Goal: Task Accomplishment & Management: Manage account settings

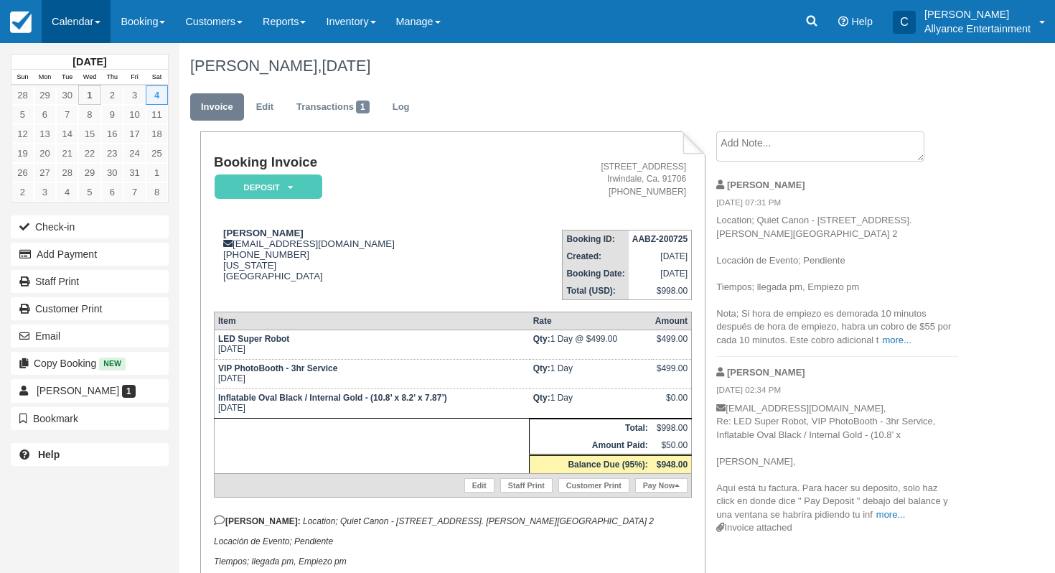
click at [67, 13] on link "Calendar" at bounding box center [76, 21] width 69 height 43
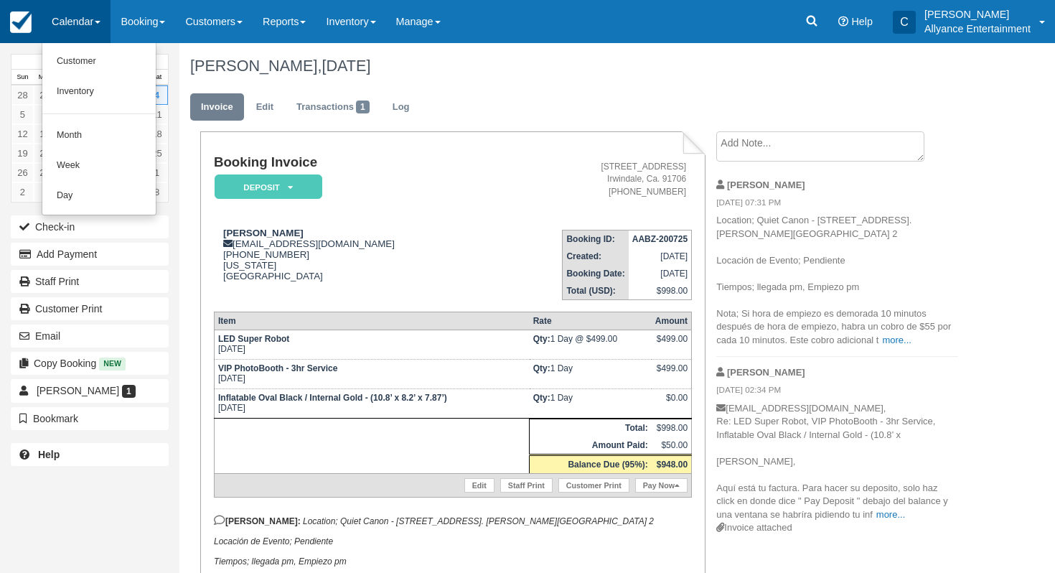
click at [17, 27] on img at bounding box center [21, 22] width 22 height 22
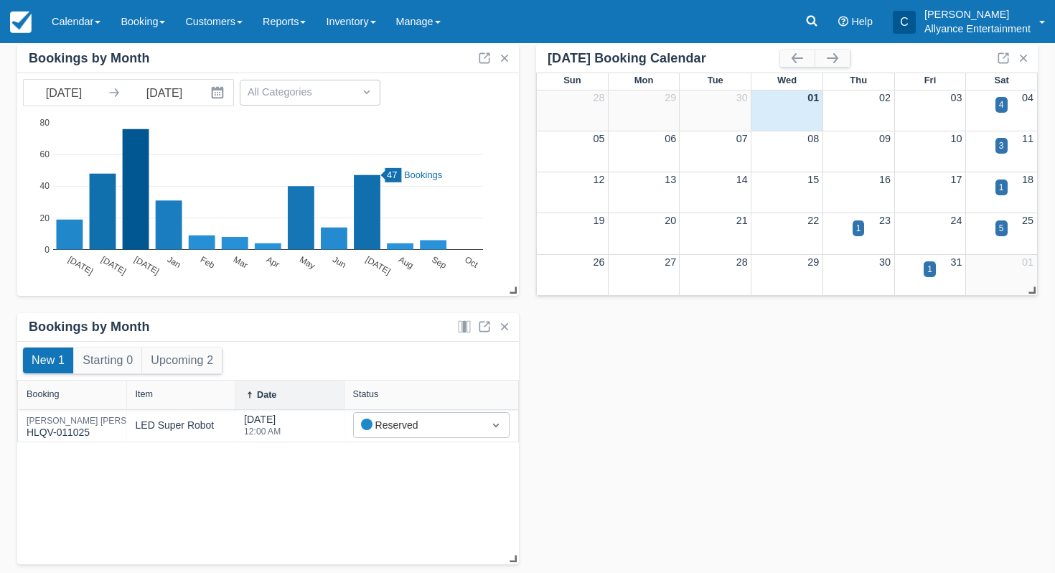
scroll to position [113, 0]
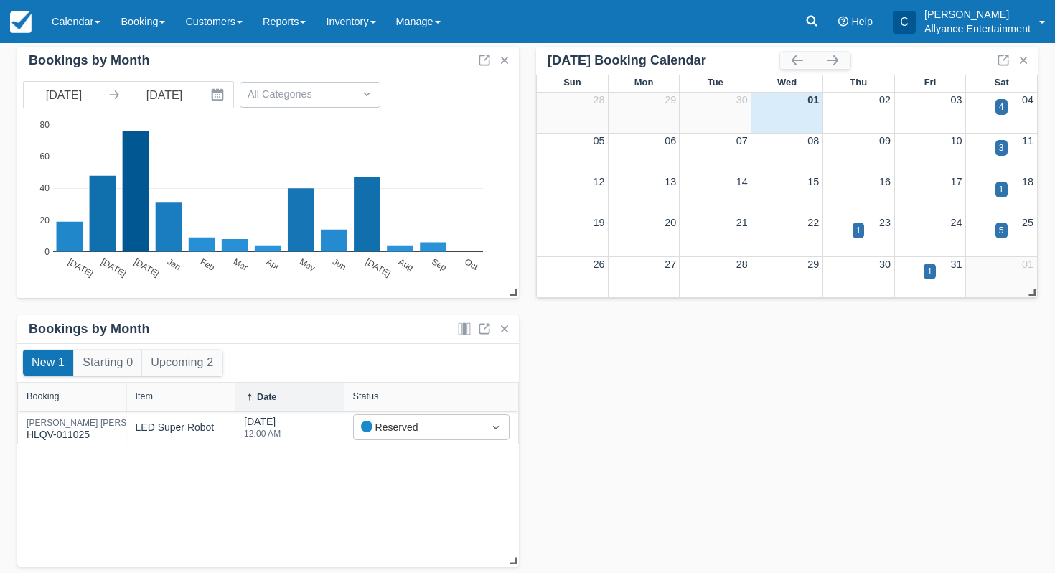
click at [218, 94] on icon "Interact with the calendar and add the check-in date for your trip." at bounding box center [218, 94] width 12 height 12
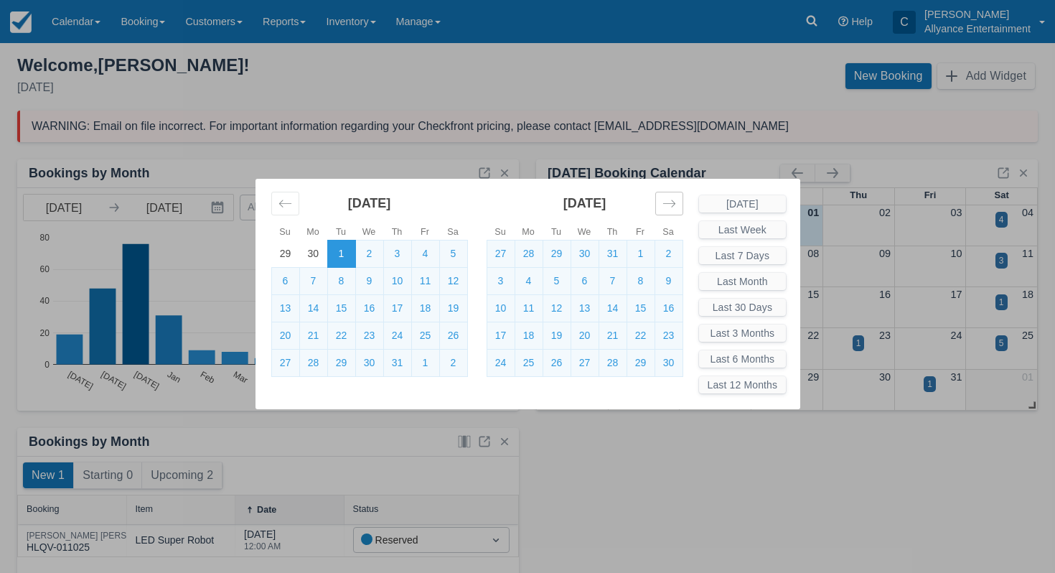
click at [660, 197] on div "Move forward to switch to the next month." at bounding box center [669, 204] width 28 height 24
click at [513, 254] on td "1" at bounding box center [501, 253] width 28 height 27
type input "12/01/24"
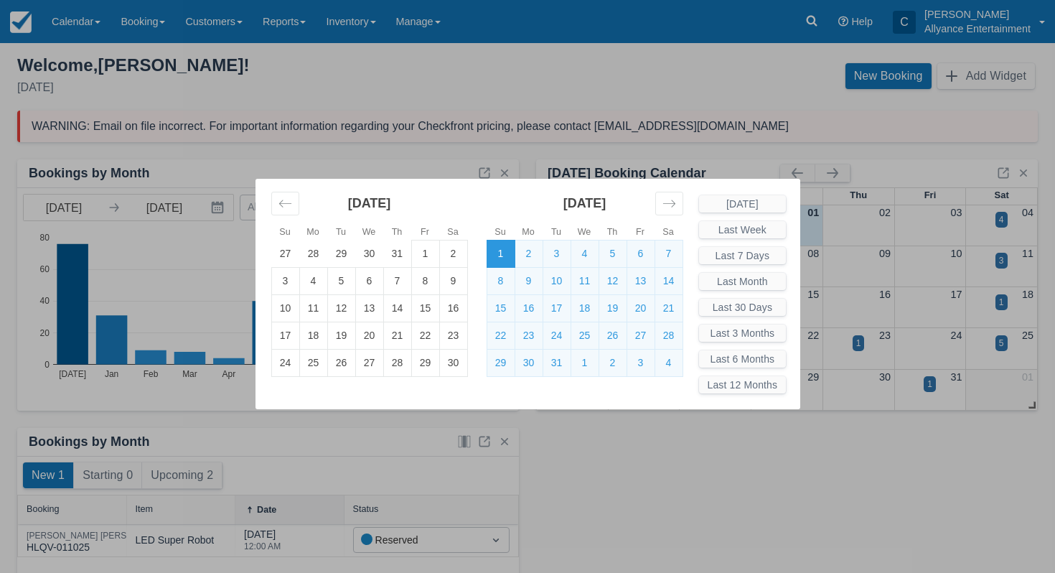
click at [677, 185] on div "December 2024" at bounding box center [585, 209] width 197 height 61
click at [613, 138] on div "Su Mo Tu We Th Fr Sa Su Mo Tu We Th Fr Sa October 2024 29 30 1 2 3 4 5 6 7 8 9 …" at bounding box center [527, 286] width 1055 height 573
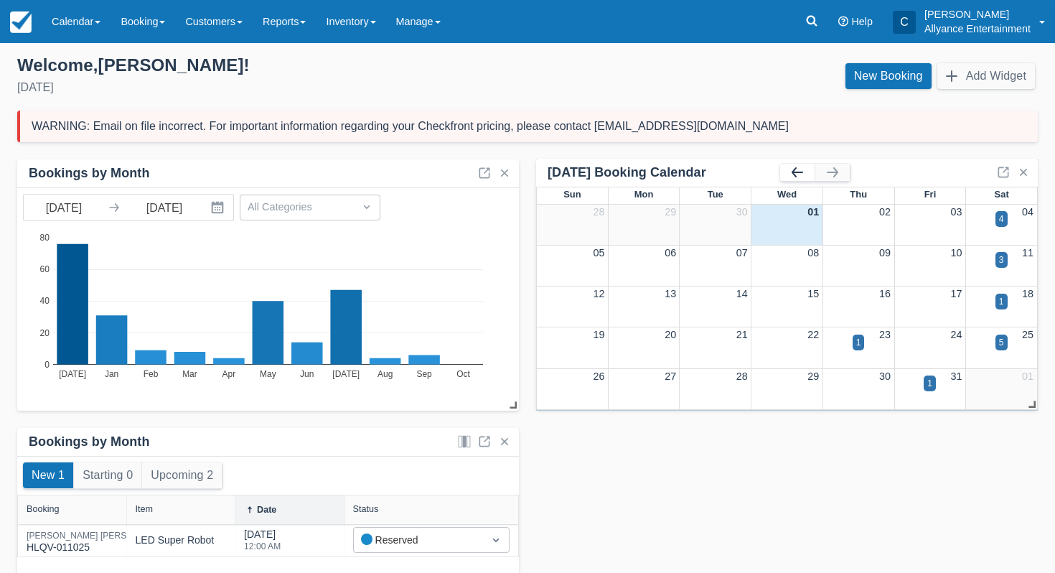
click at [797, 176] on button "button" at bounding box center [797, 172] width 34 height 17
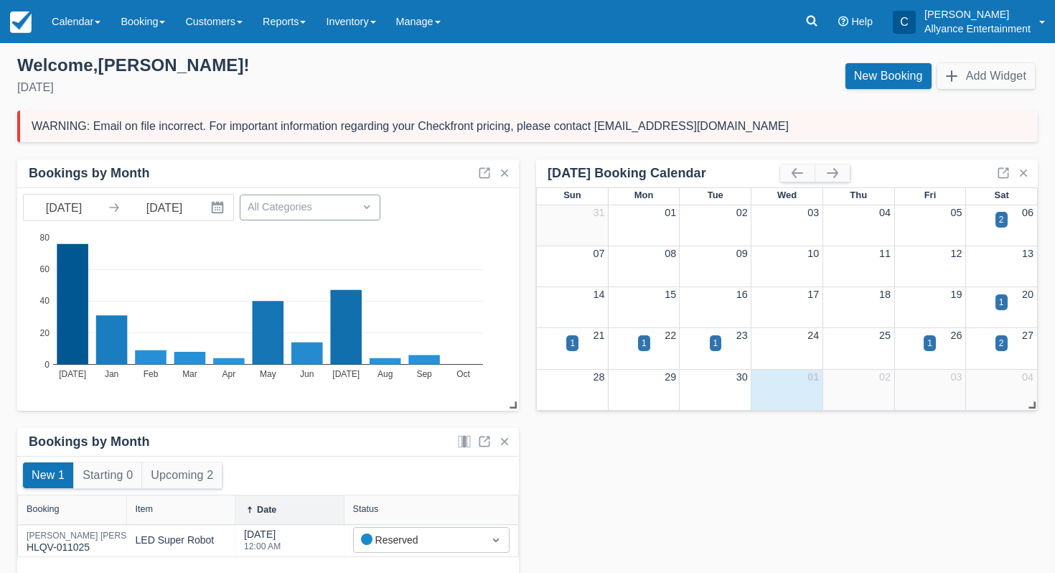
click at [301, 212] on div at bounding box center [297, 207] width 99 height 19
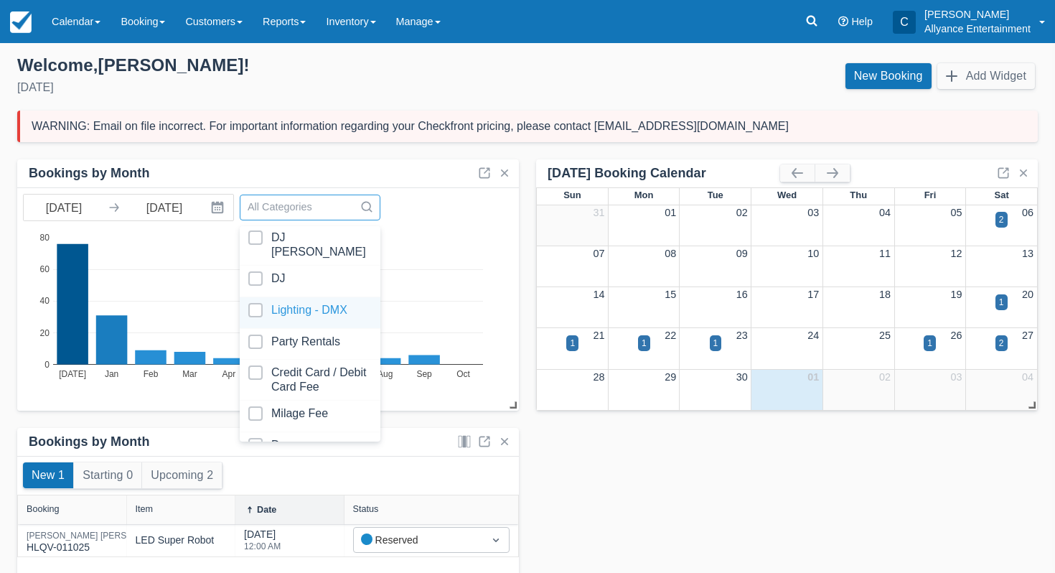
scroll to position [300, 0]
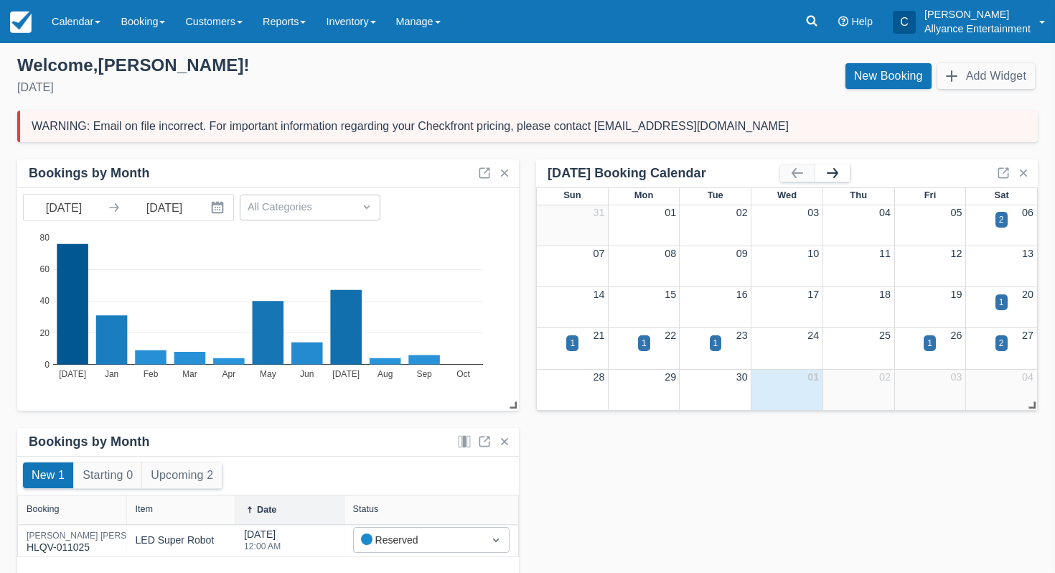
click at [847, 174] on button "button" at bounding box center [833, 172] width 34 height 17
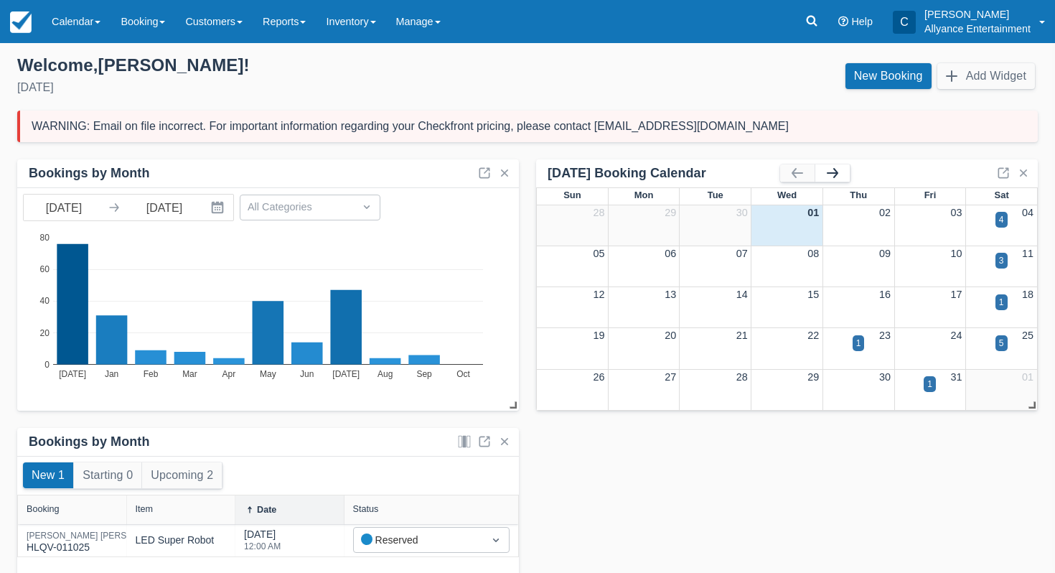
click at [835, 172] on button "button" at bounding box center [833, 172] width 34 height 17
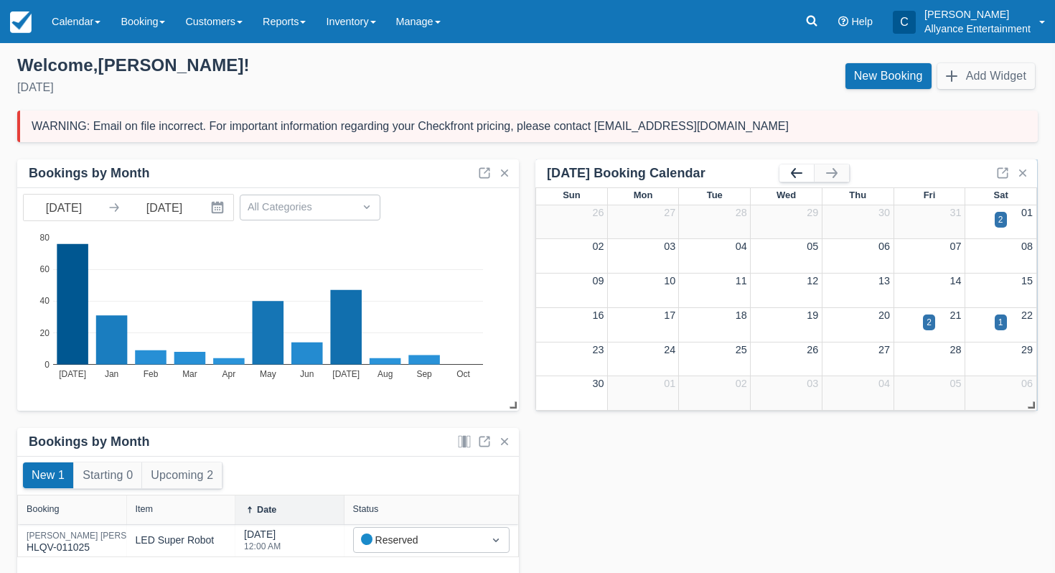
click at [796, 174] on button "button" at bounding box center [797, 172] width 34 height 17
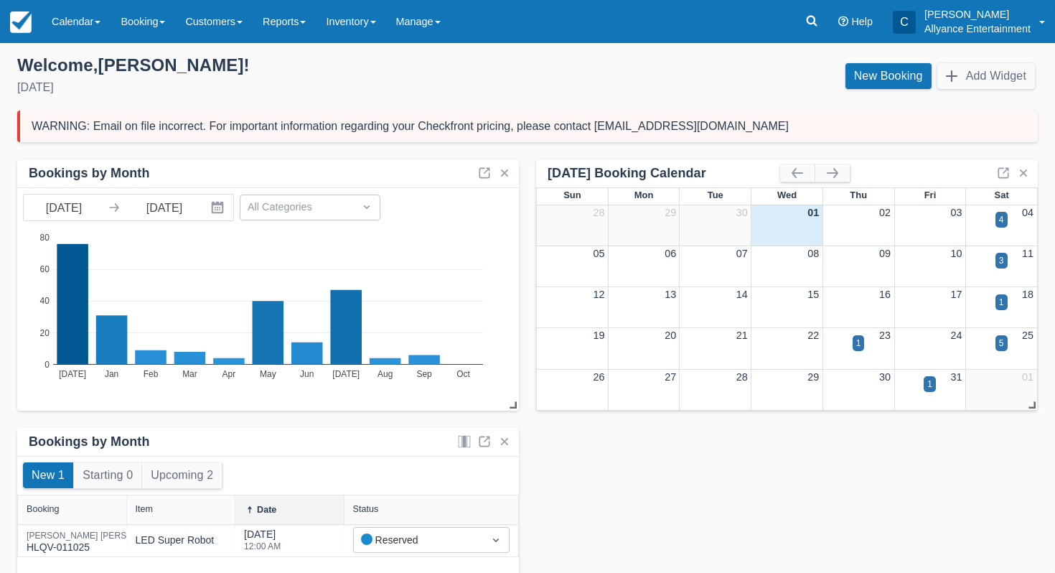
click at [945, 302] on div "17" at bounding box center [931, 295] width 72 height 16
click at [960, 294] on link "17" at bounding box center [956, 294] width 11 height 11
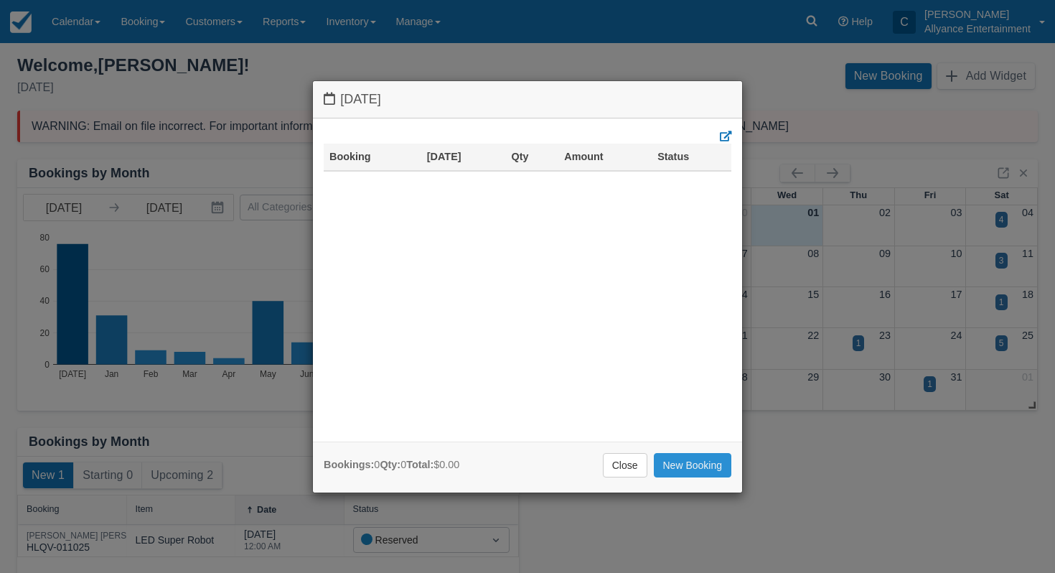
click at [696, 460] on link "New Booking" at bounding box center [693, 465] width 78 height 24
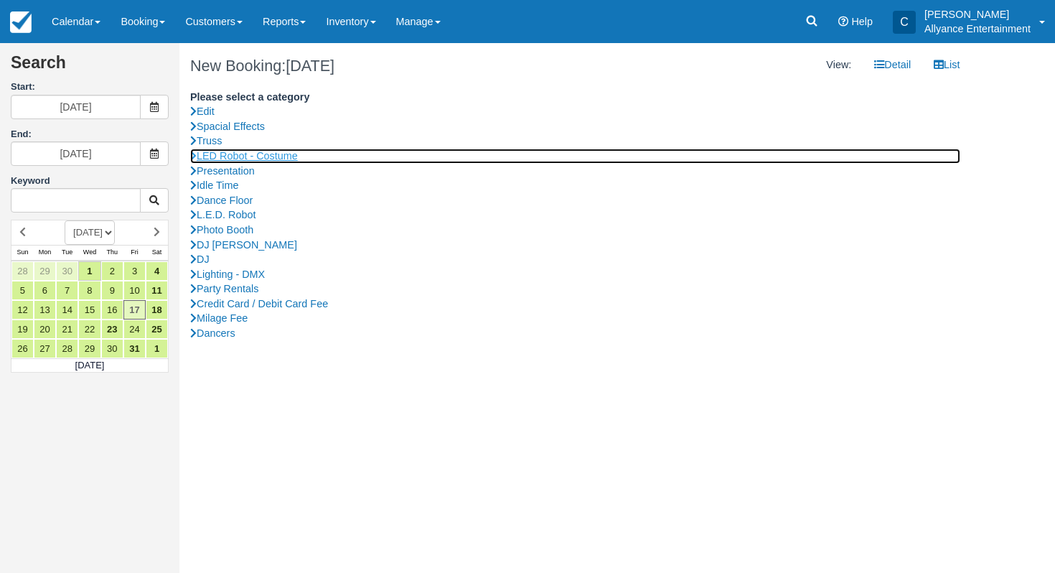
click at [284, 155] on link "LED Robot - Costume" at bounding box center [575, 156] width 770 height 15
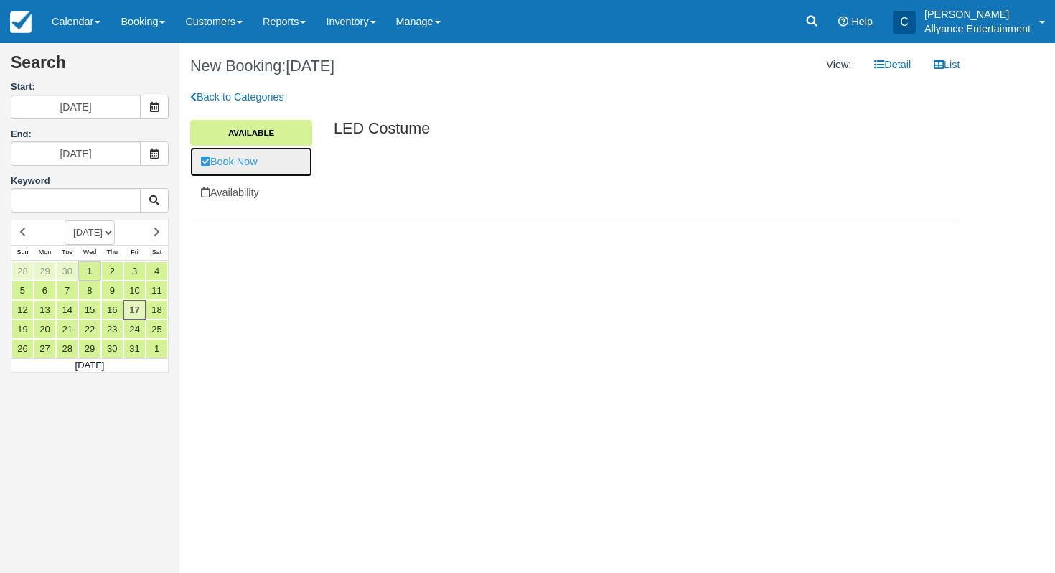
click at [256, 163] on link "Book Now" at bounding box center [251, 161] width 122 height 29
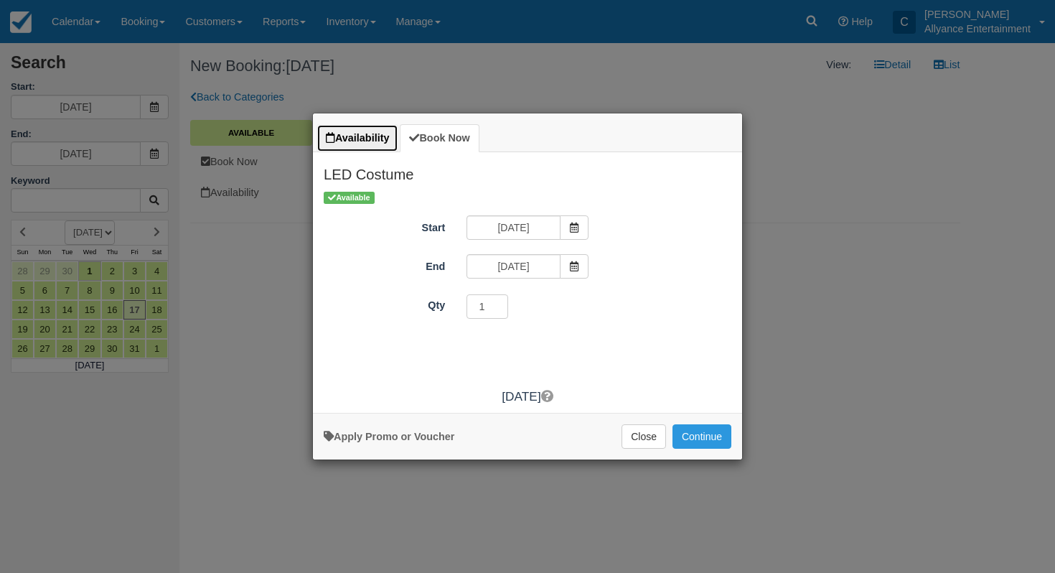
click at [362, 146] on link "Availability" at bounding box center [358, 138] width 82 height 28
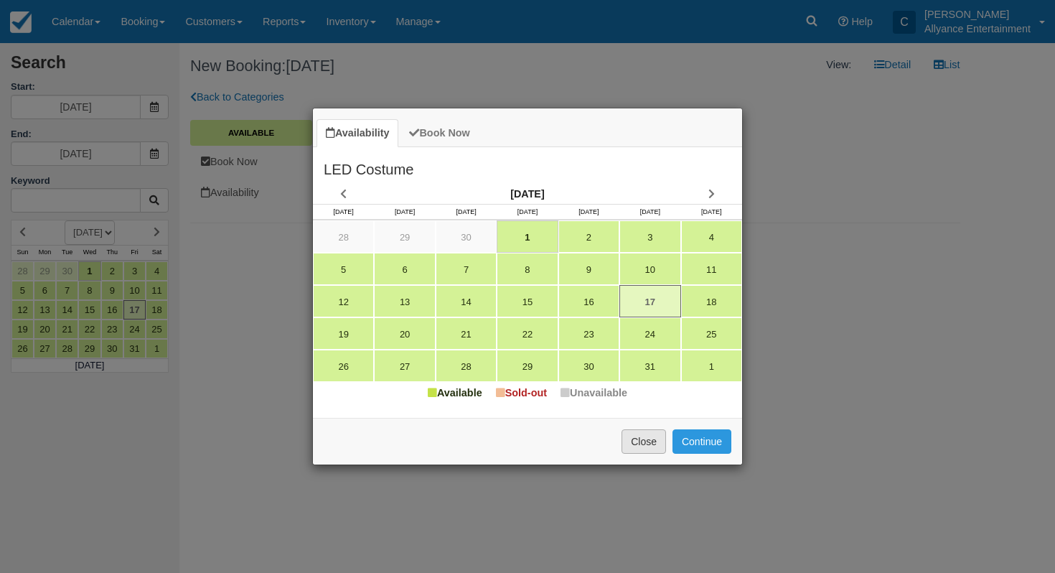
click at [638, 450] on button "Close" at bounding box center [644, 441] width 45 height 24
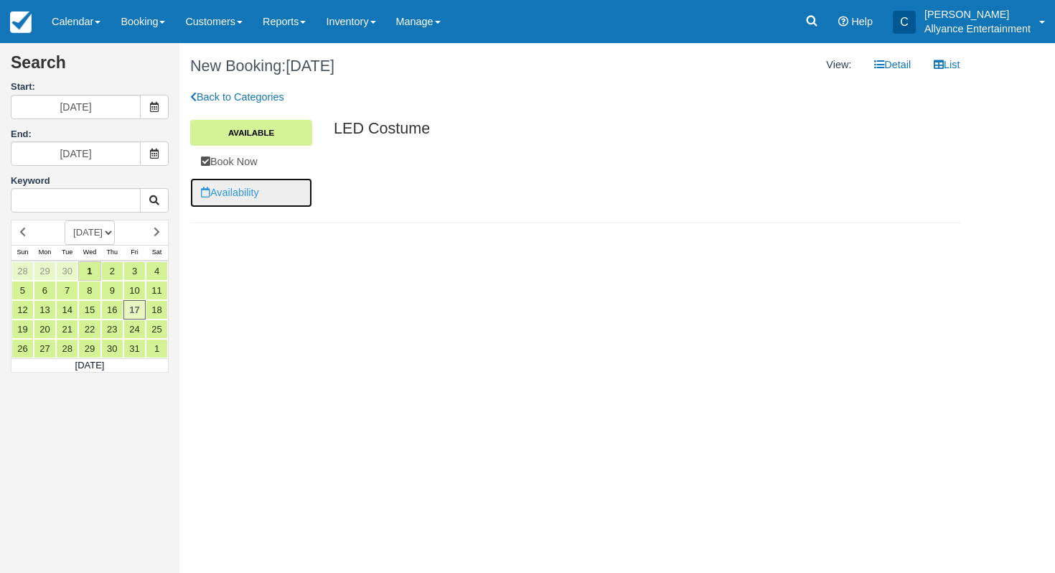
click at [252, 190] on link "Availability" at bounding box center [251, 192] width 122 height 29
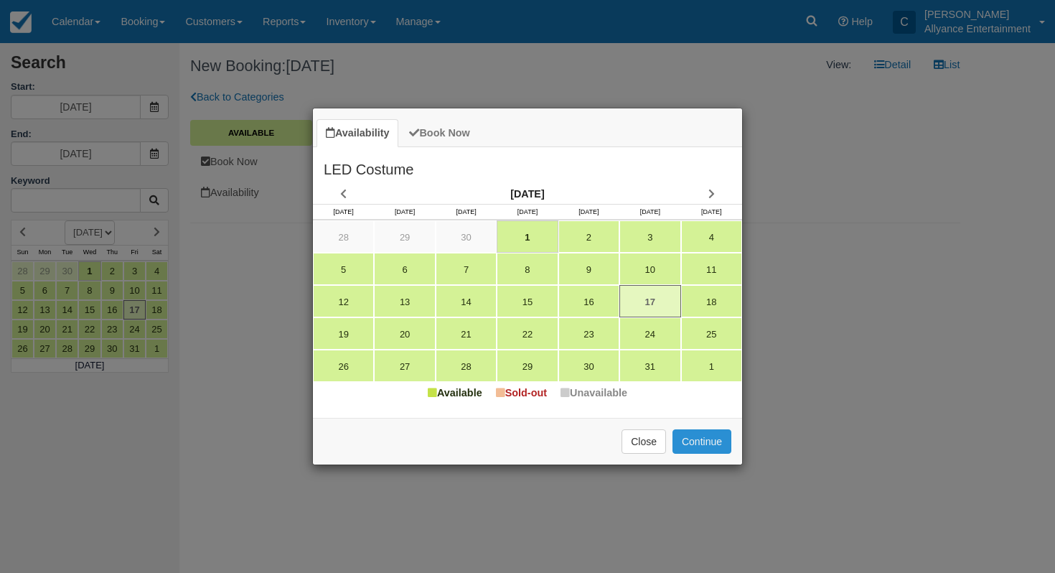
click at [706, 445] on button "Continue" at bounding box center [702, 441] width 59 height 24
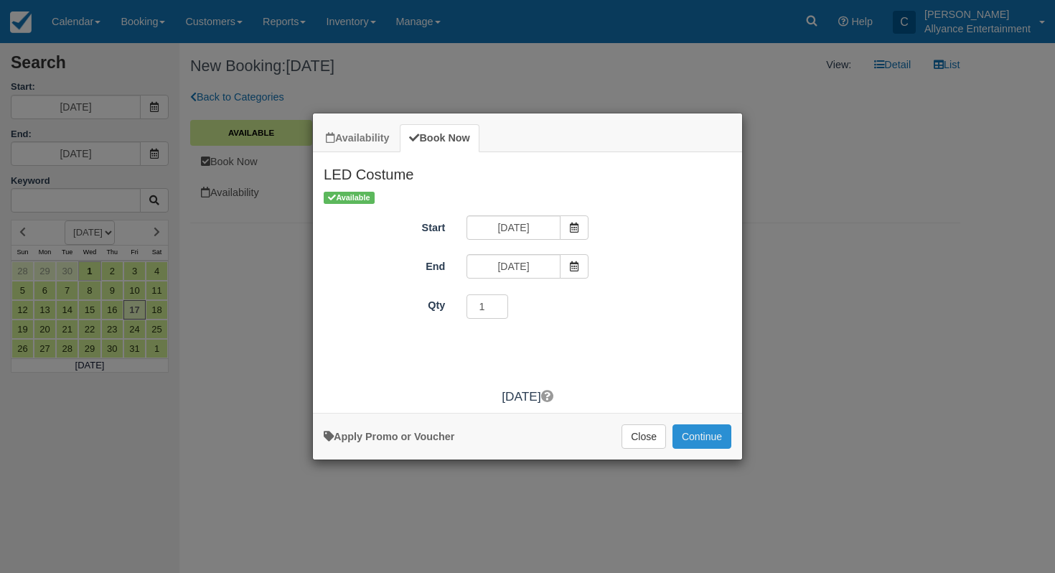
click at [707, 439] on button "Continue" at bounding box center [702, 436] width 59 height 24
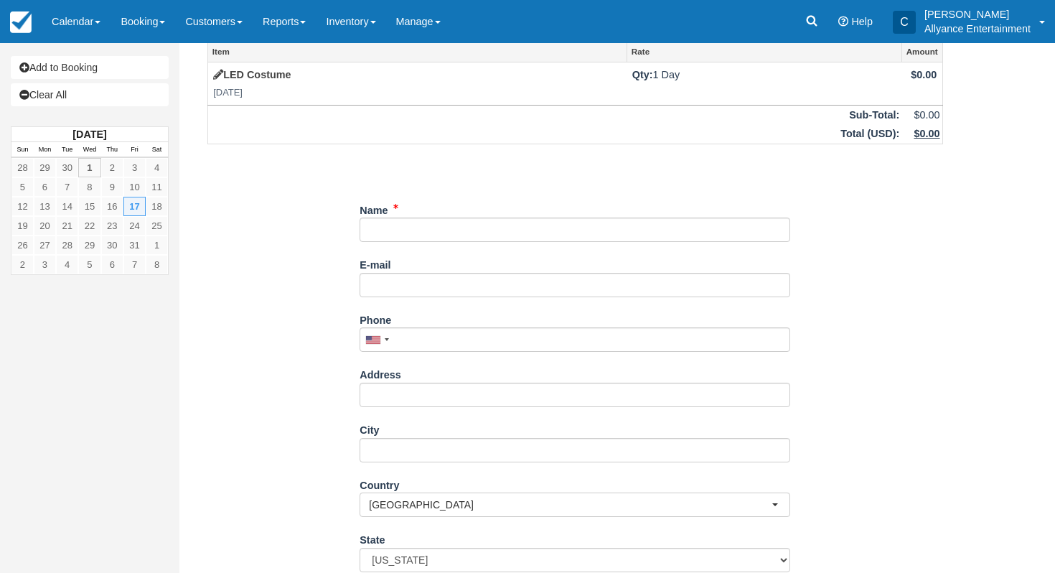
scroll to position [45, 0]
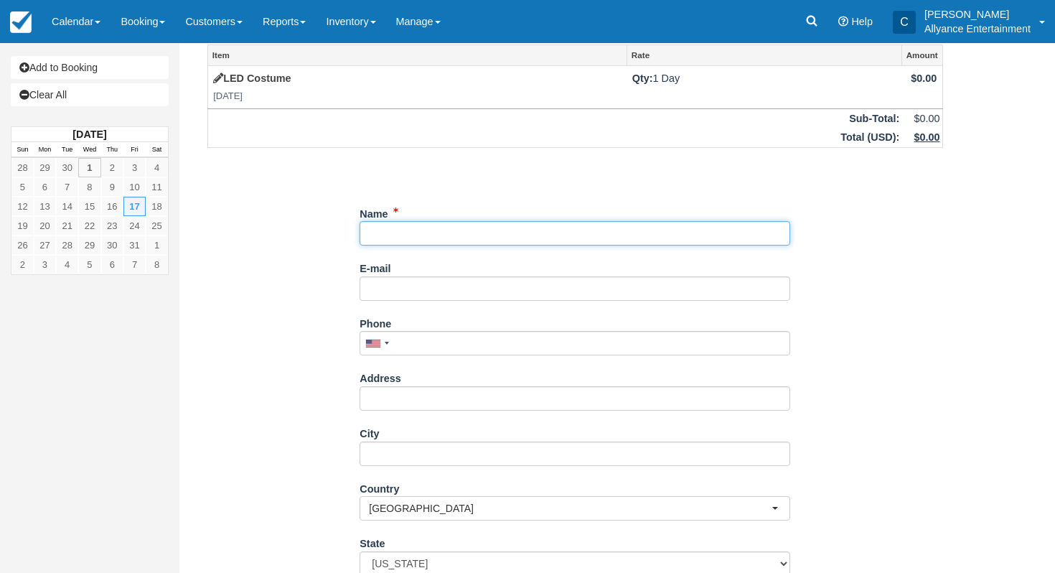
click at [524, 230] on input "Name" at bounding box center [575, 233] width 431 height 24
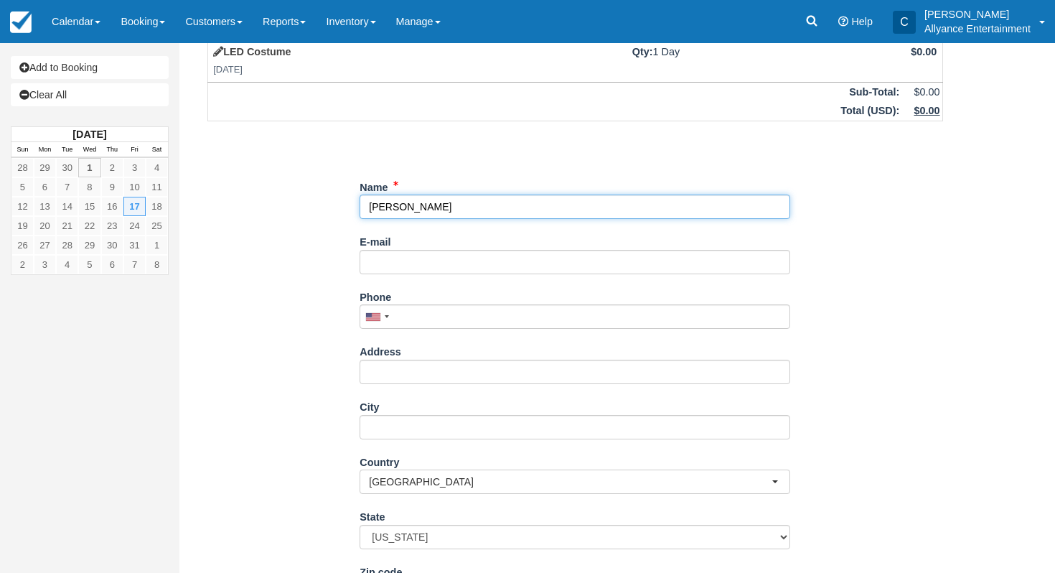
scroll to position [68, 0]
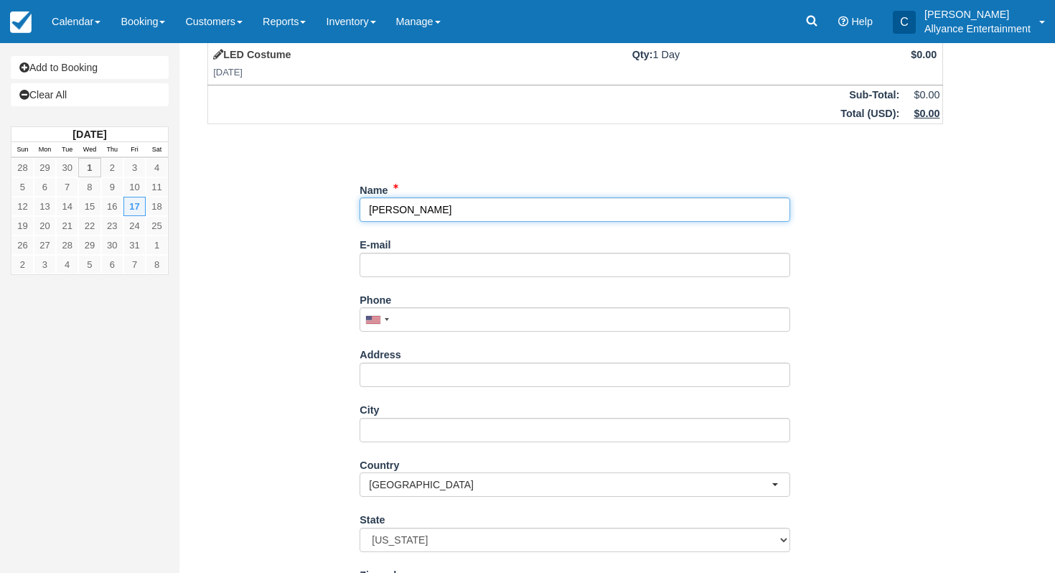
type input "Laura Campos"
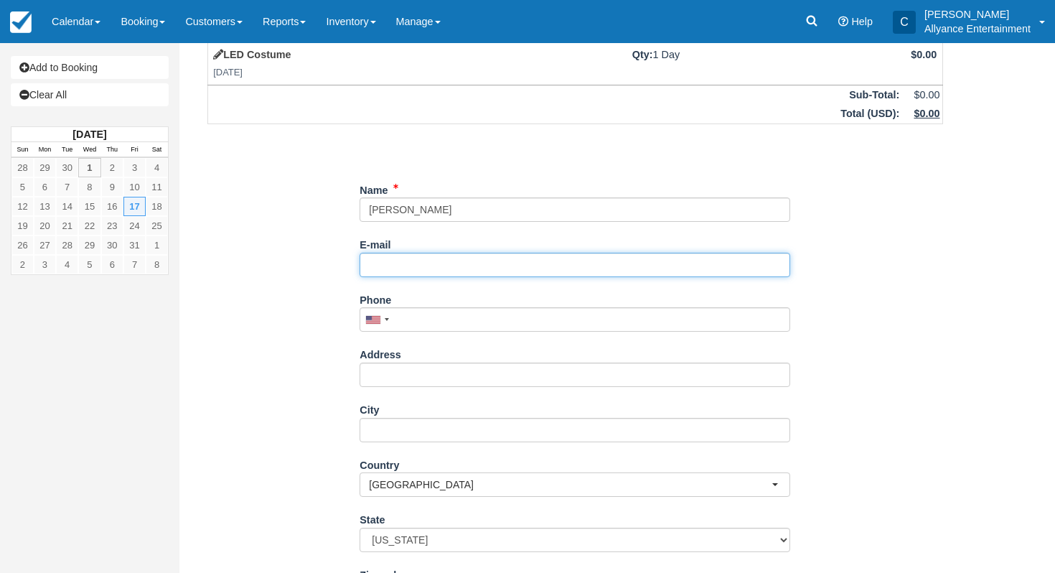
click at [516, 276] on input "E-mail" at bounding box center [575, 265] width 431 height 24
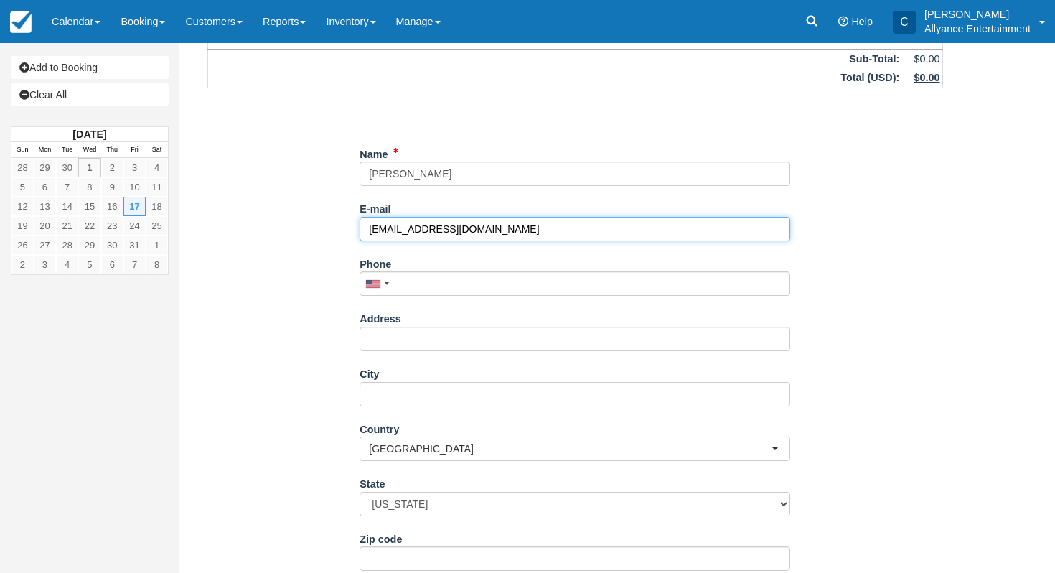
scroll to position [110, 0]
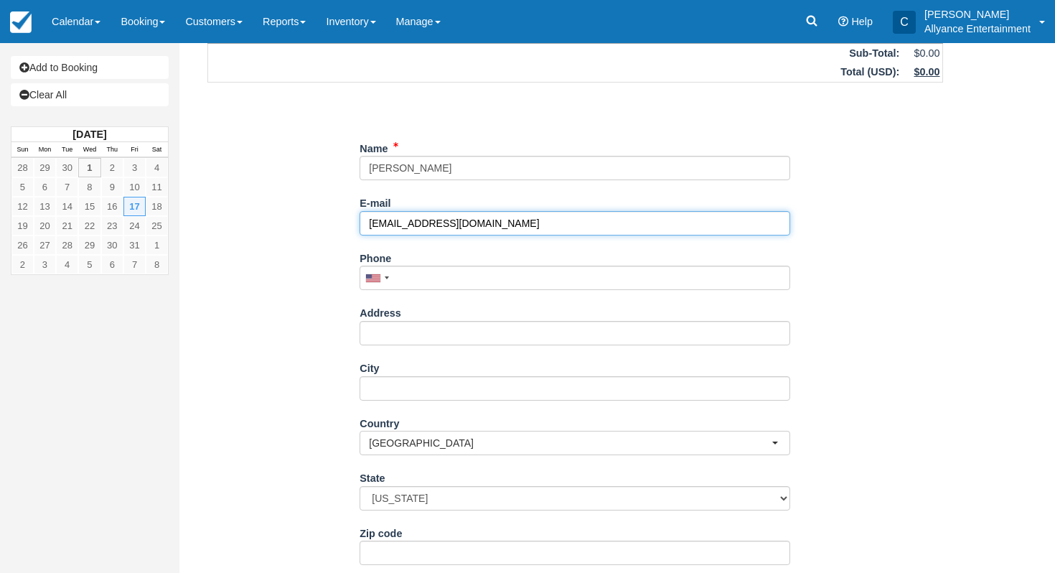
type input "lauracampos202@gmail.com"
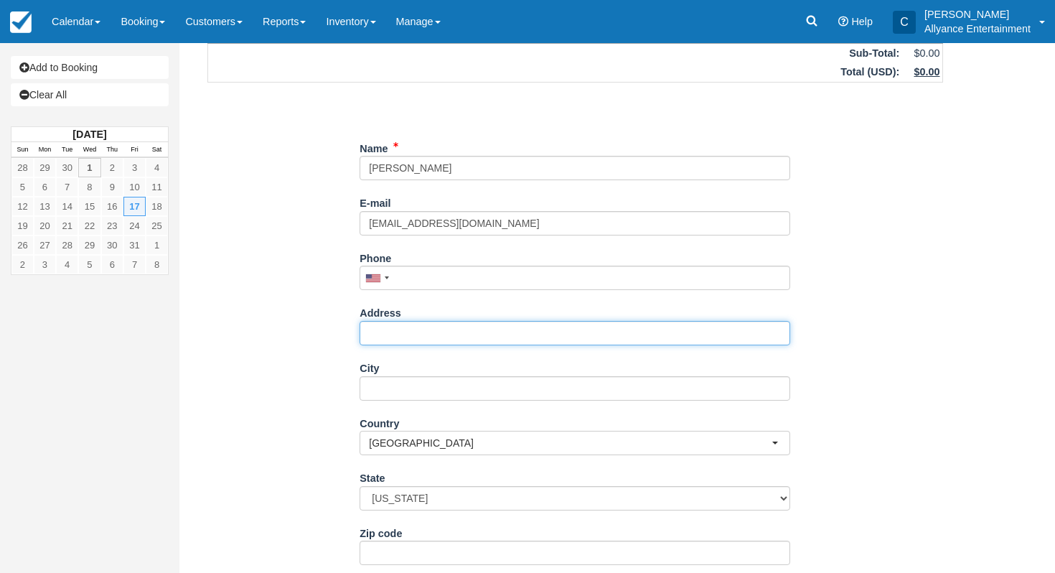
click at [479, 322] on input "Address" at bounding box center [575, 333] width 431 height 24
type input "1230 S Boyle Ave"
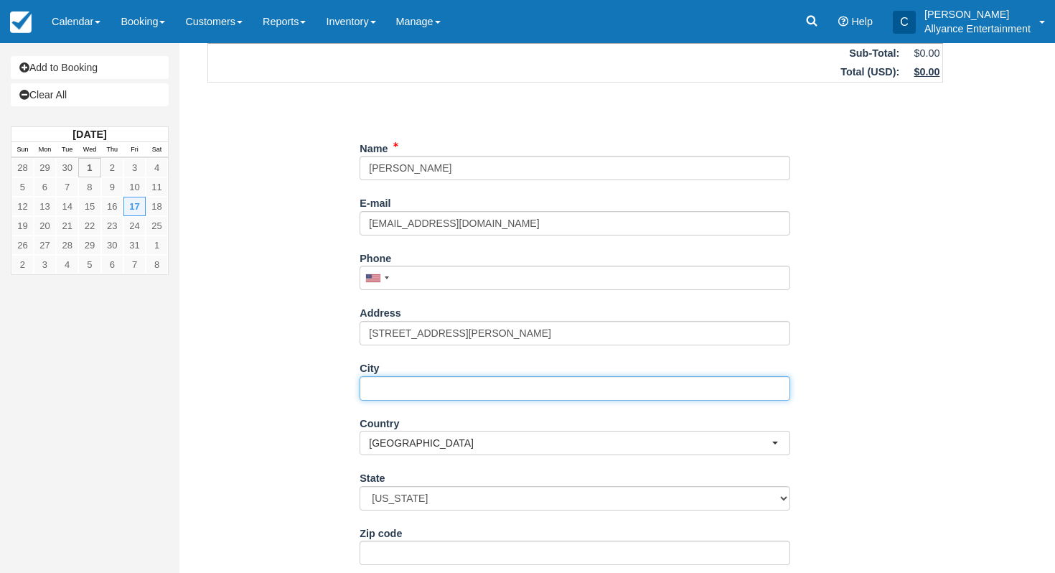
click at [454, 385] on input "City" at bounding box center [575, 388] width 431 height 24
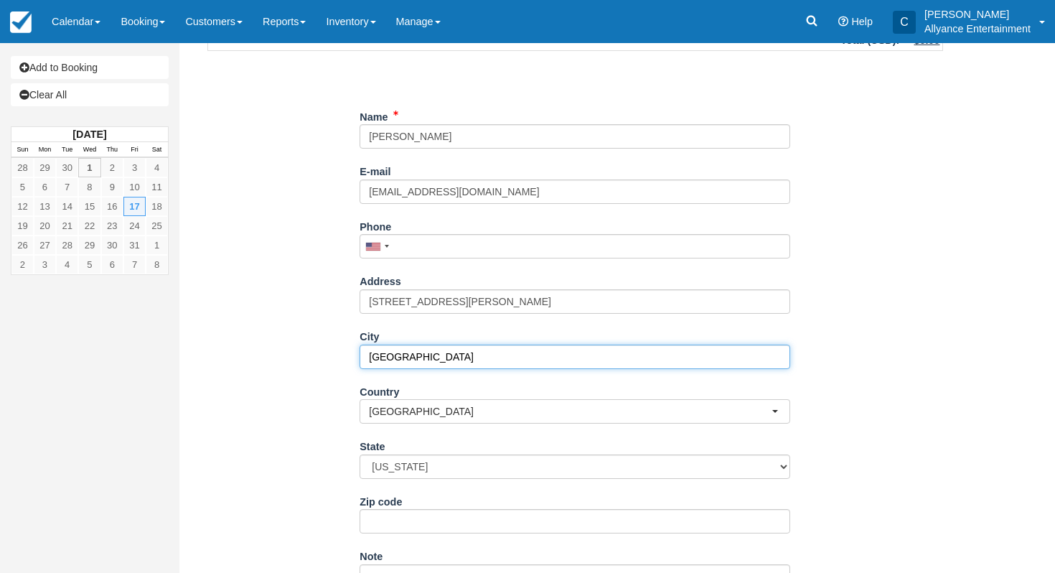
scroll to position [150, 0]
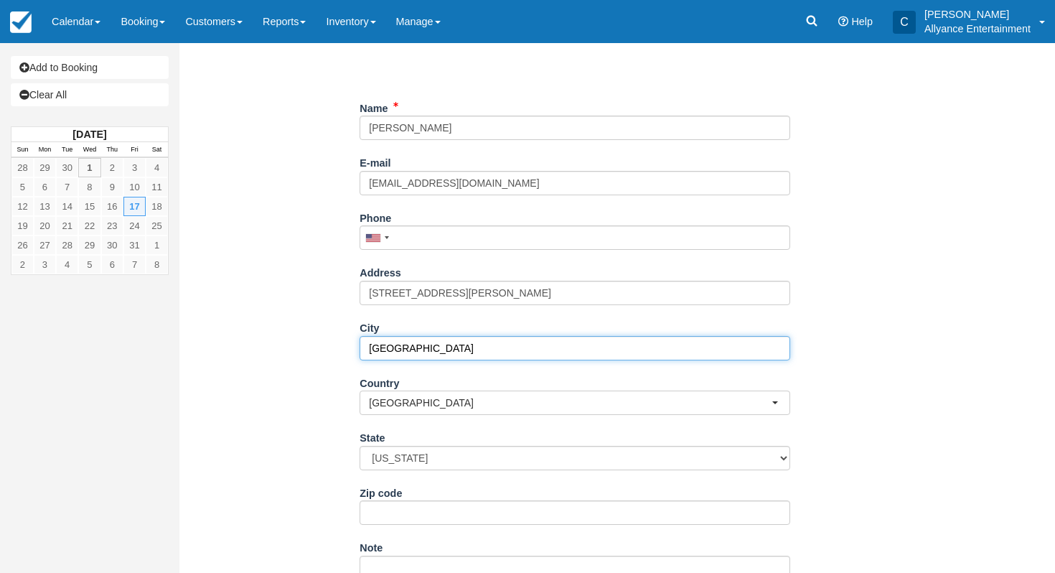
type input "Los Angeles"
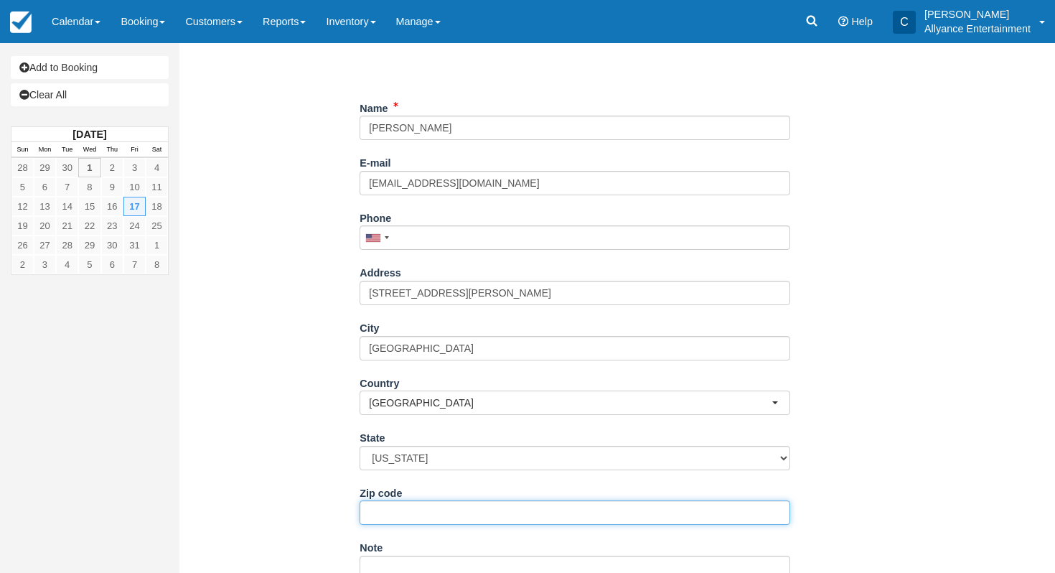
click at [431, 513] on input "Zip code" at bounding box center [575, 512] width 431 height 24
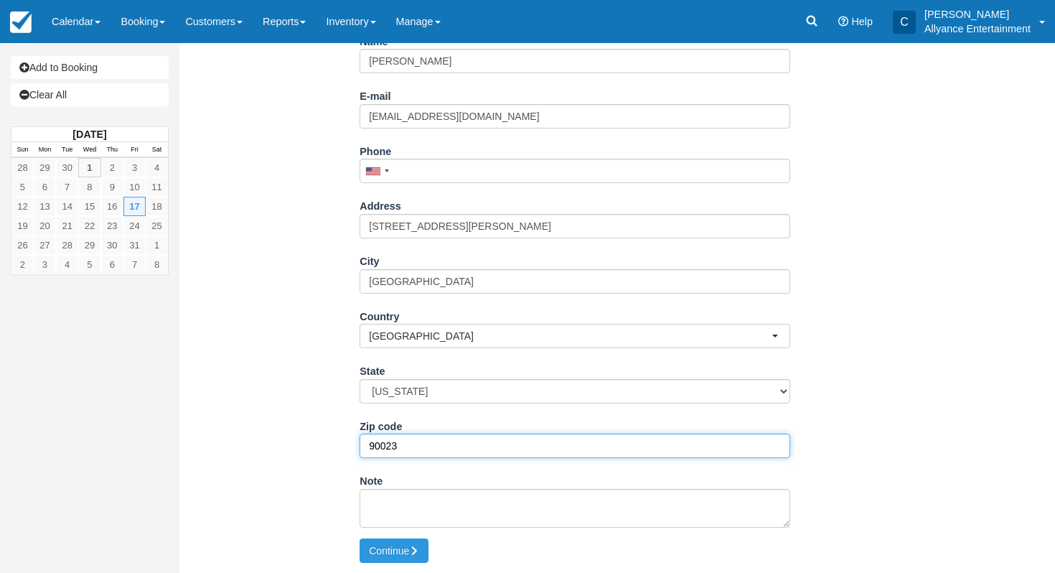
type input "90023"
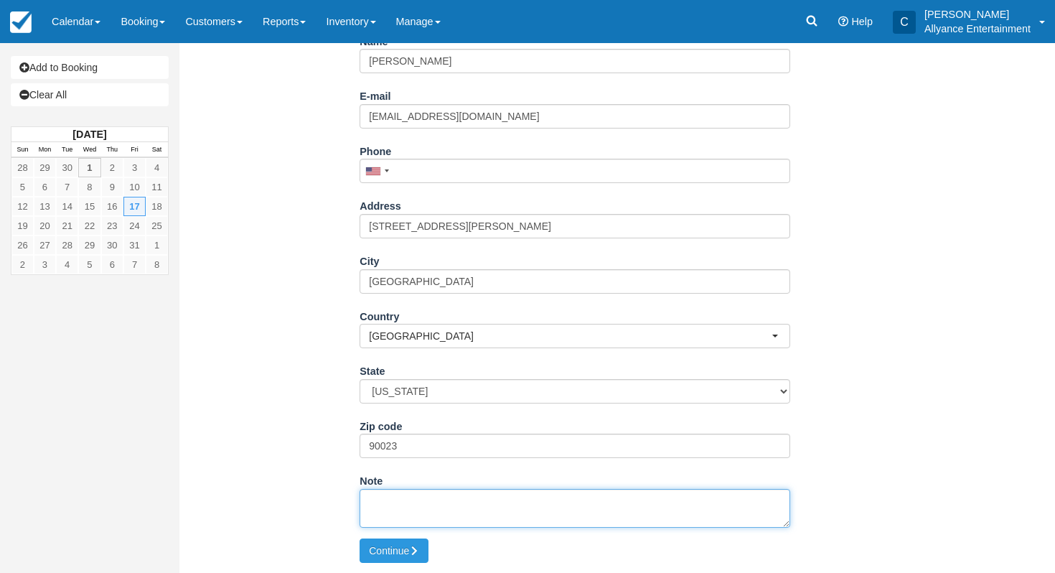
click at [398, 500] on textarea "Note" at bounding box center [575, 508] width 431 height 39
type textarea "C"
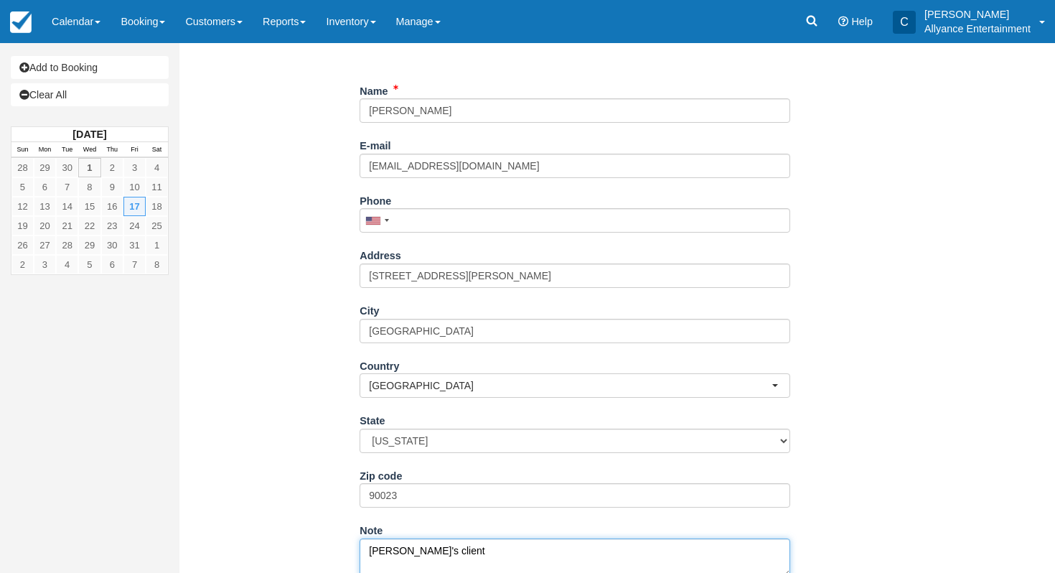
scroll to position [163, 0]
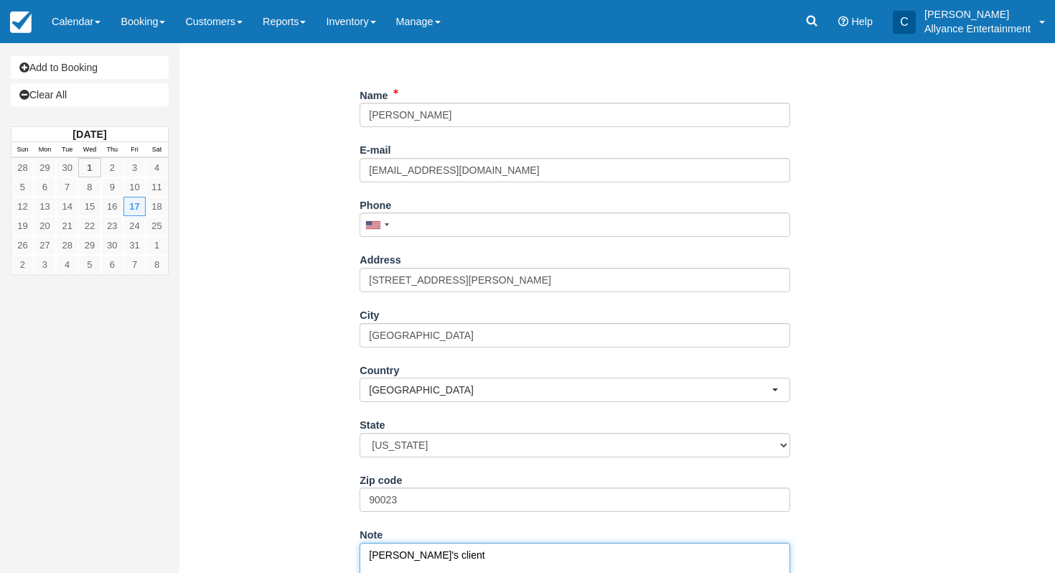
type textarea "Chris's client"
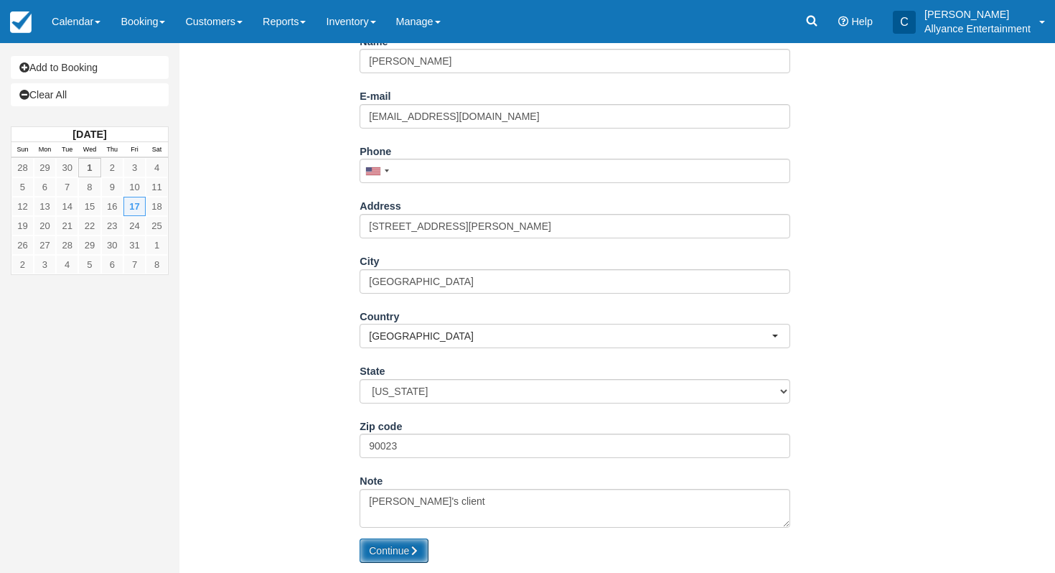
click at [409, 543] on button "Continue" at bounding box center [394, 550] width 69 height 24
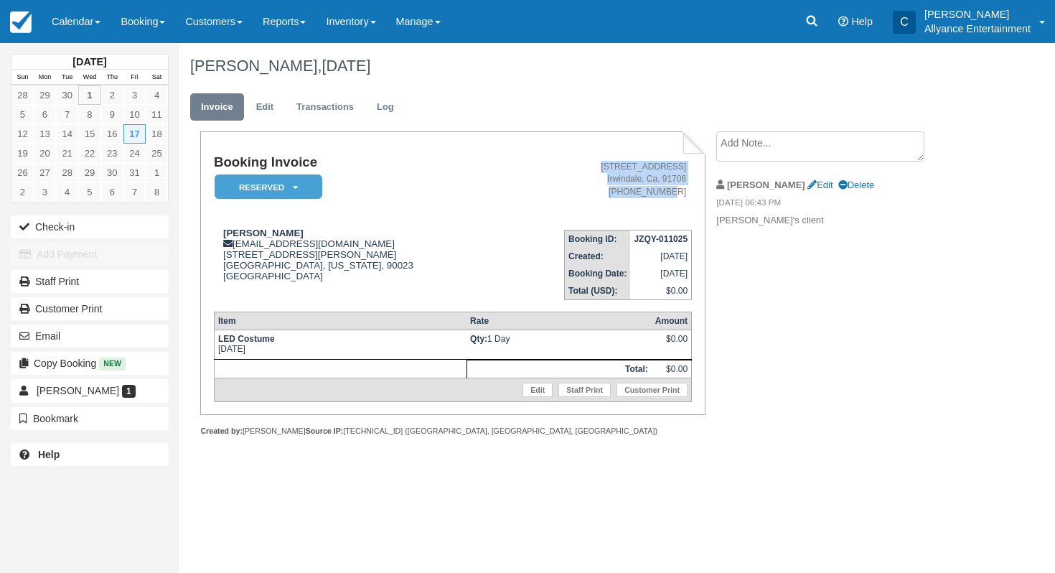
drag, startPoint x: 592, startPoint y: 165, endPoint x: 681, endPoint y: 192, distance: 92.9
click at [681, 192] on address "[STREET_ADDRESS] 91706 [PHONE_NUMBER]" at bounding box center [598, 179] width 175 height 37
click at [673, 213] on td "[STREET_ADDRESS] 91706 [PHONE_NUMBER]" at bounding box center [598, 186] width 187 height 62
click at [808, 182] on link "Edit" at bounding box center [820, 184] width 25 height 11
type textarea "[PERSON_NAME]'s client"
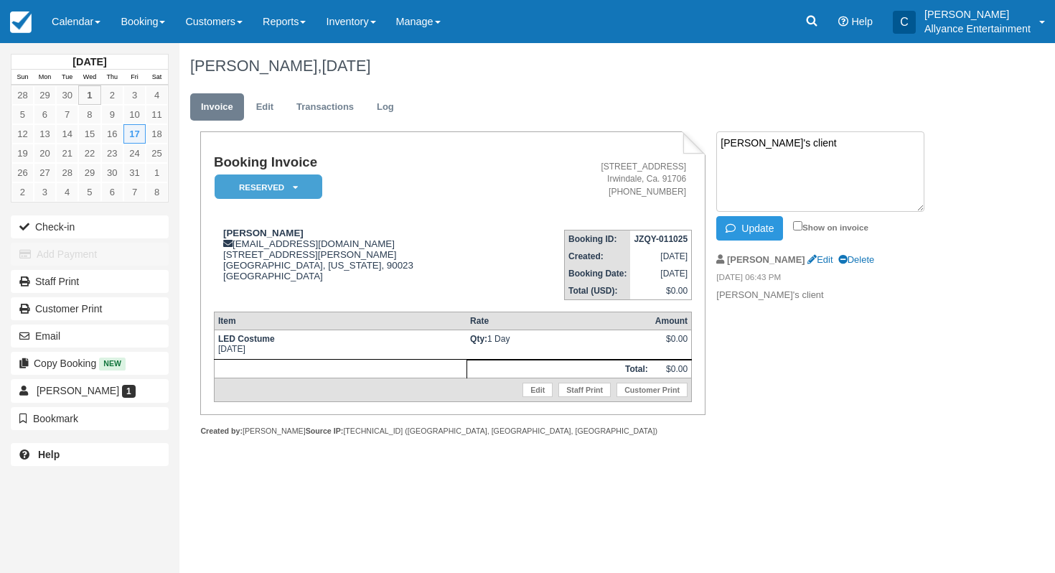
click at [775, 429] on div "Booking Invoice Reserved   Paid Cancelled Deposit Presentation Pending Quote Cl…" at bounding box center [574, 299] width 790 height 336
click at [839, 257] on link "Delete" at bounding box center [857, 259] width 36 height 11
click at [681, 372] on td "$0.00" at bounding box center [672, 369] width 40 height 18
click at [542, 393] on link "Edit" at bounding box center [538, 390] width 30 height 14
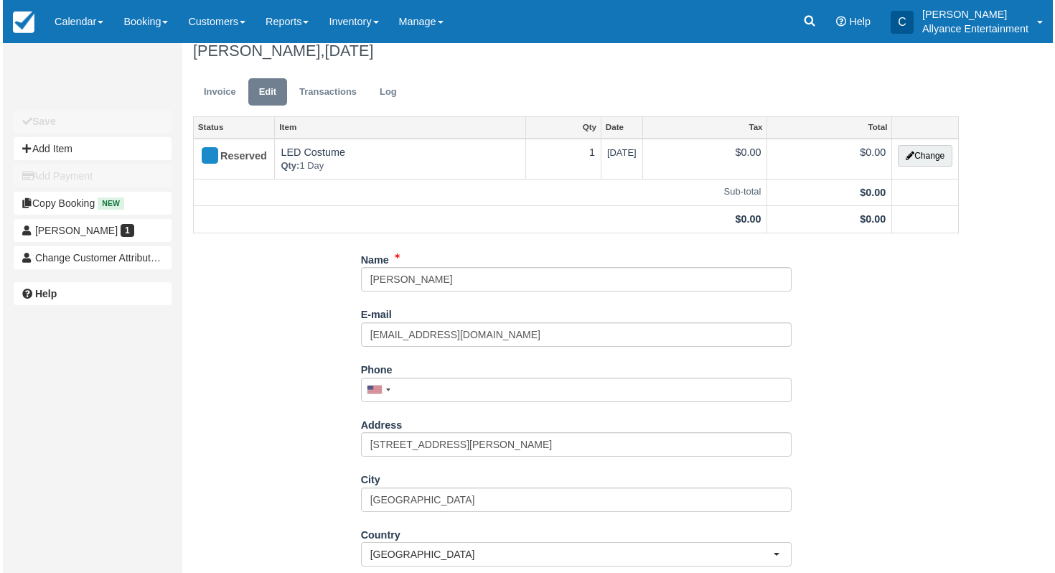
scroll to position [11, 0]
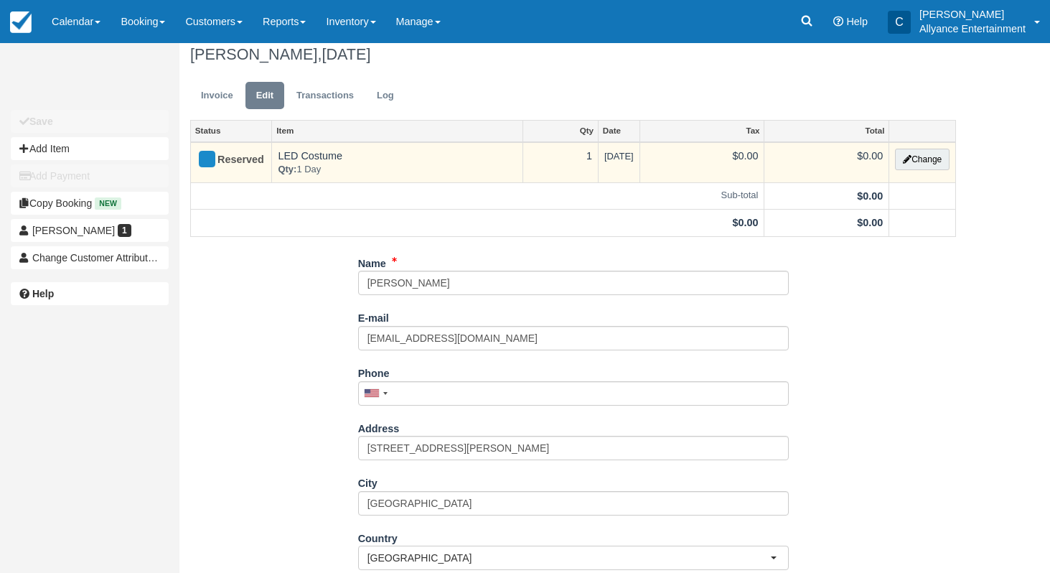
click at [812, 164] on td "$0.00" at bounding box center [827, 162] width 125 height 41
click at [917, 159] on button "Change" at bounding box center [922, 160] width 55 height 22
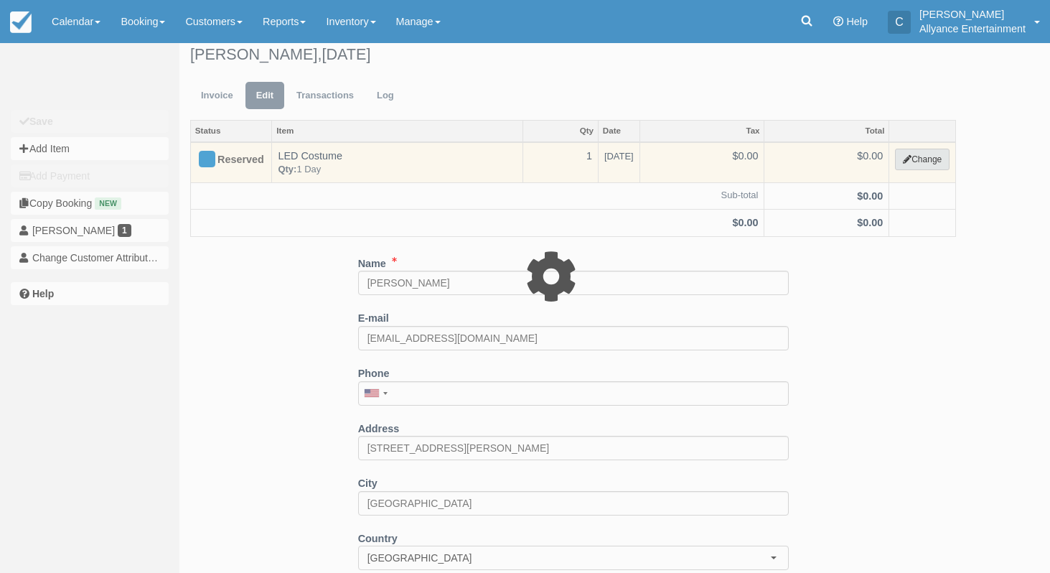
select select "89"
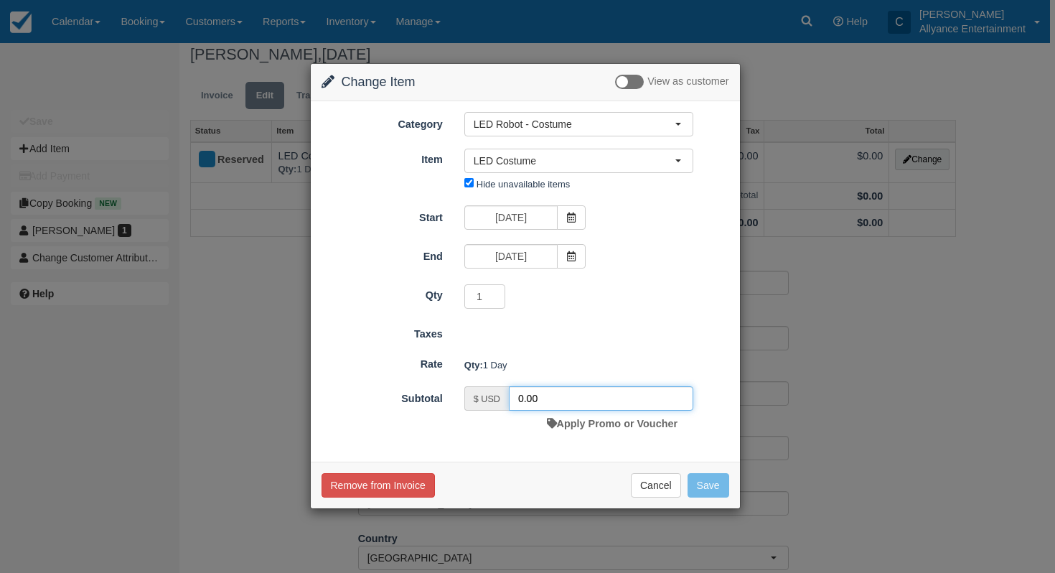
click at [546, 399] on input "0.00" at bounding box center [601, 398] width 185 height 24
click at [536, 400] on input "0.003500" at bounding box center [601, 398] width 185 height 24
click at [556, 398] on input "3500" at bounding box center [601, 398] width 185 height 24
type input "350"
click at [569, 356] on div "—" at bounding box center [597, 365] width 286 height 24
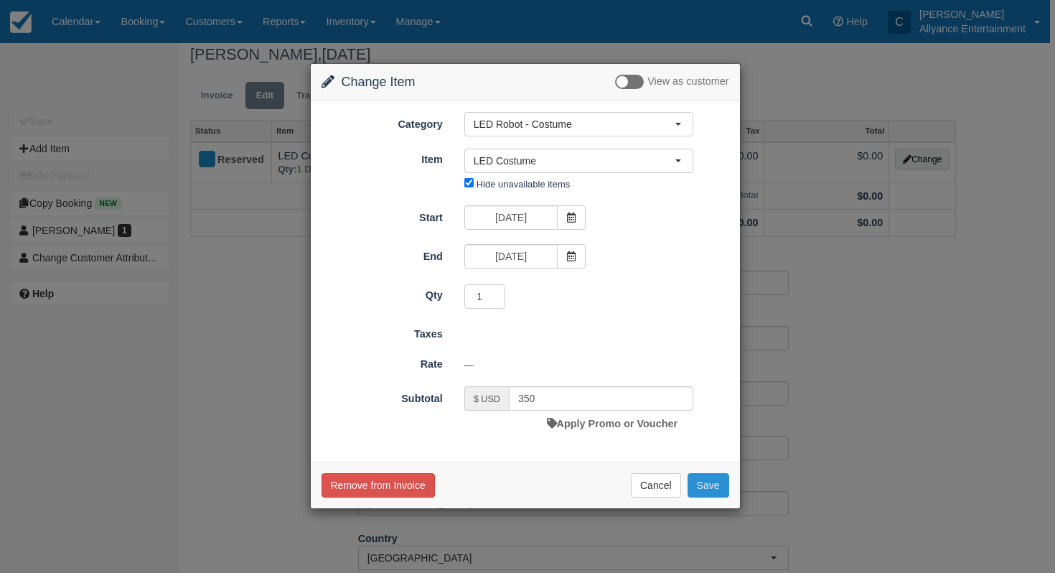
click at [724, 486] on button "Save" at bounding box center [709, 485] width 42 height 24
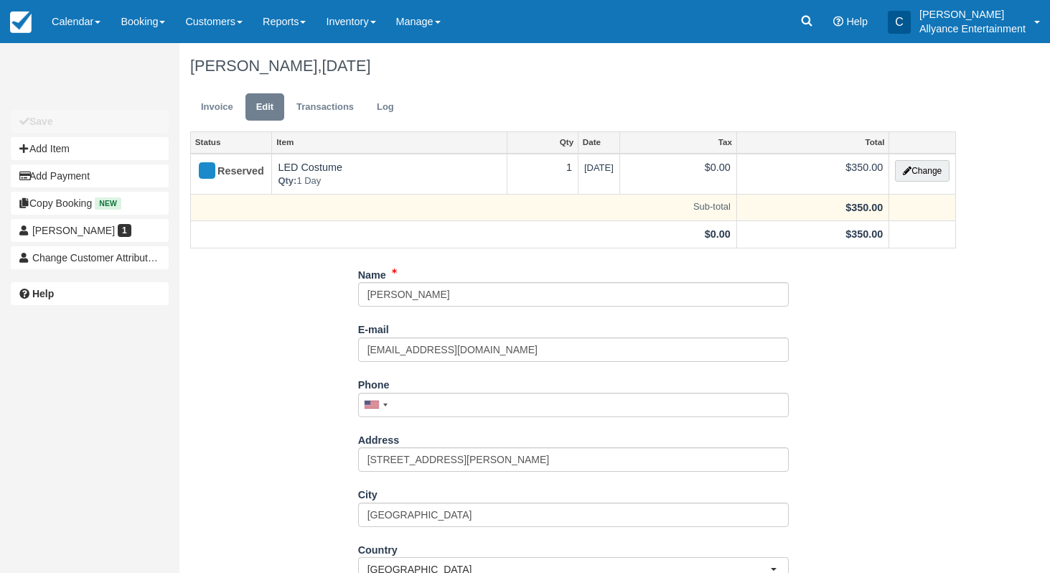
click at [876, 202] on strong "$350.00" at bounding box center [864, 207] width 37 height 11
click at [908, 202] on td at bounding box center [923, 207] width 67 height 27
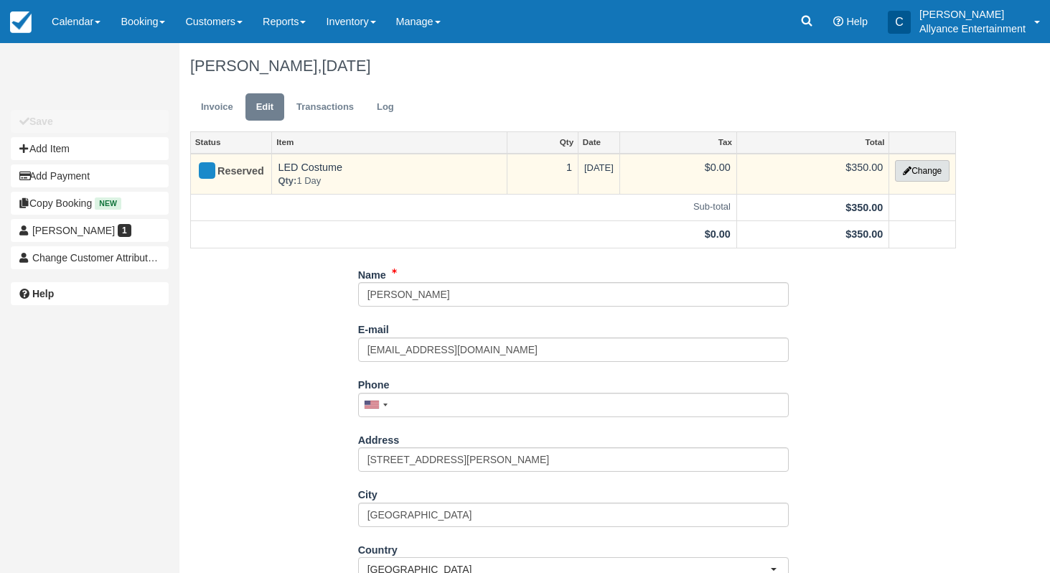
click at [915, 172] on button "Change" at bounding box center [922, 171] width 55 height 22
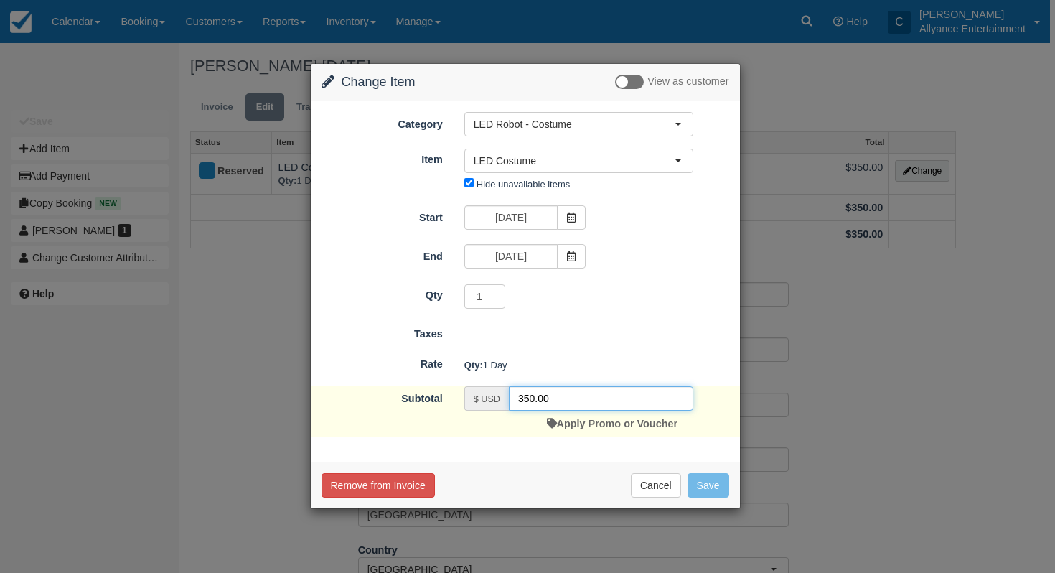
drag, startPoint x: 582, startPoint y: 397, endPoint x: 486, endPoint y: 391, distance: 95.7
click at [486, 391] on div "$ USD 350.00" at bounding box center [578, 398] width 229 height 24
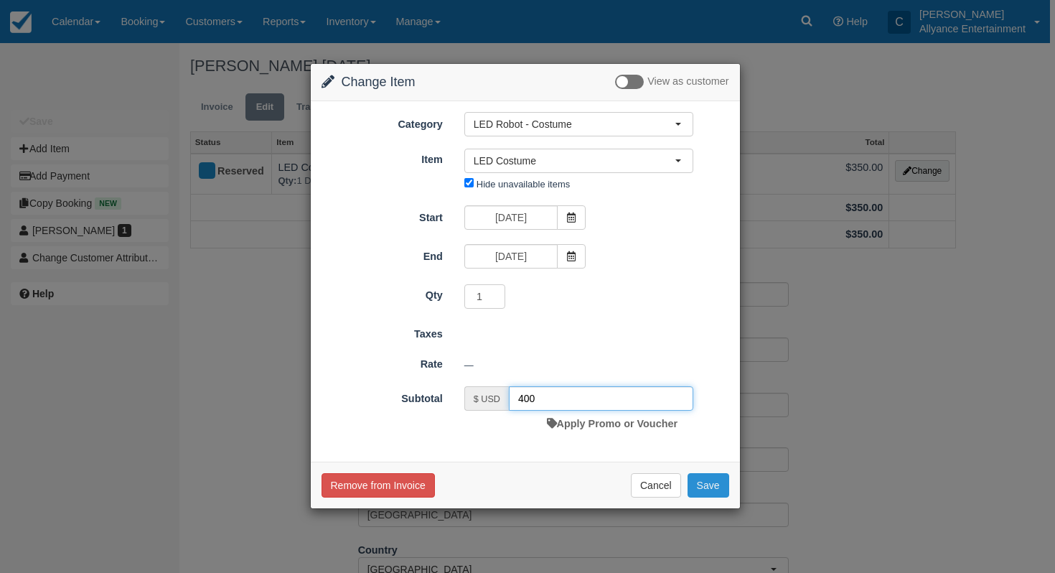
type input "400"
click at [714, 482] on button "Save" at bounding box center [709, 485] width 42 height 24
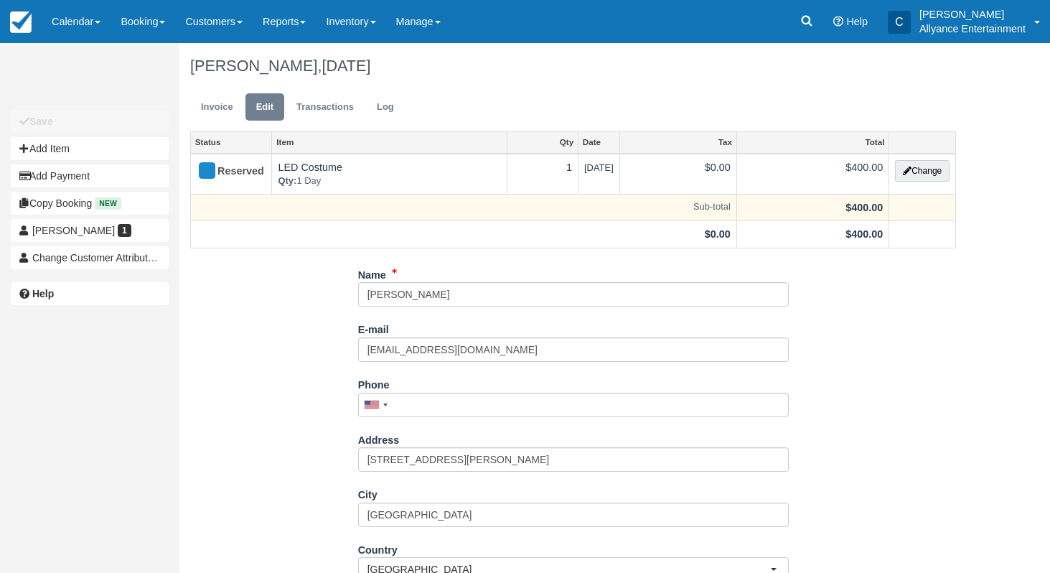
click at [903, 215] on td at bounding box center [923, 207] width 67 height 27
click at [897, 211] on td at bounding box center [923, 207] width 67 height 27
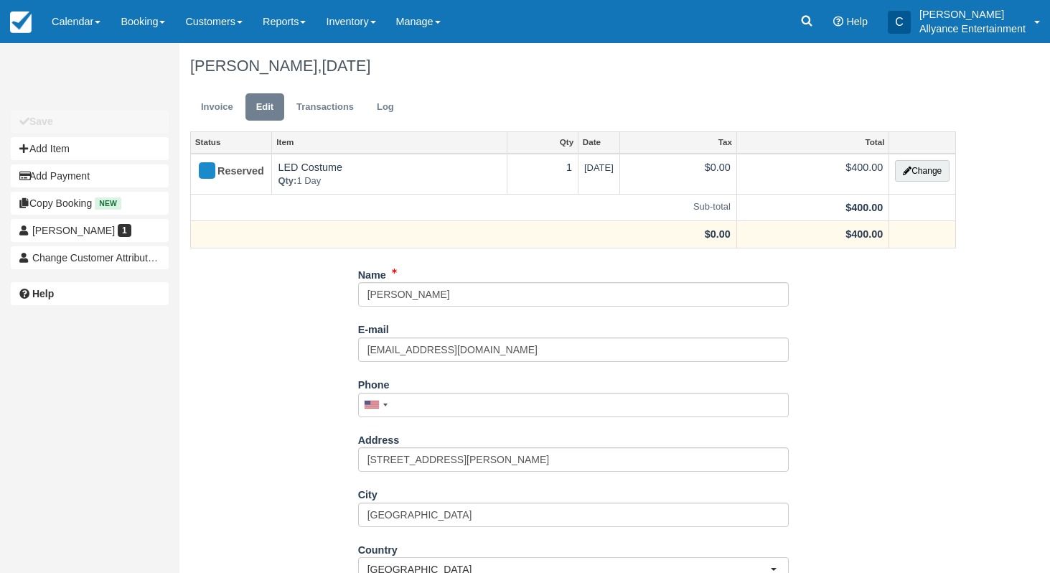
click at [892, 228] on td at bounding box center [923, 234] width 67 height 27
click at [839, 233] on td "$400.00" at bounding box center [813, 234] width 152 height 27
click at [710, 233] on td "$0.00" at bounding box center [464, 234] width 546 height 27
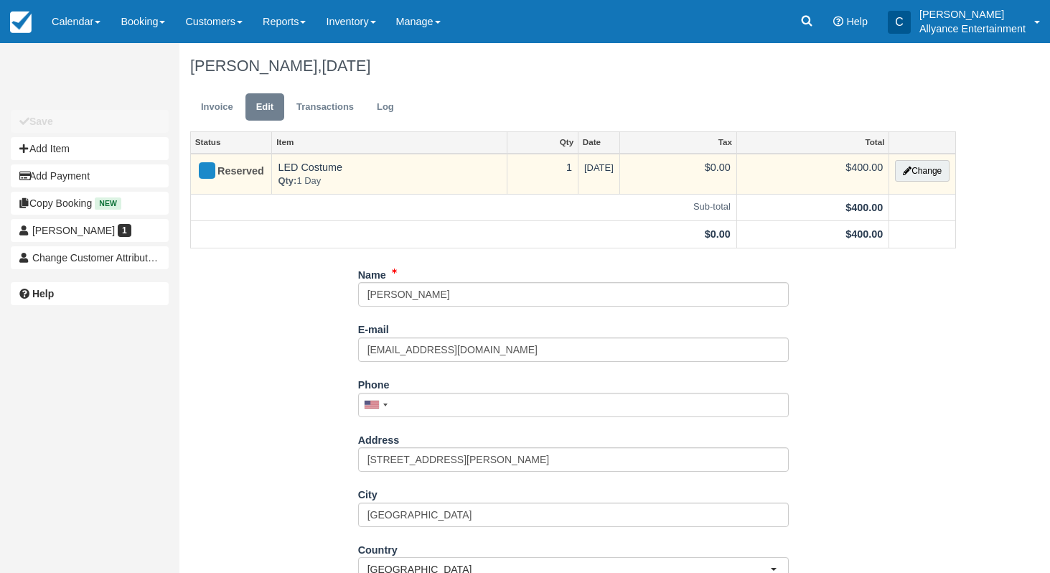
click at [721, 165] on td "$0.00" at bounding box center [678, 174] width 117 height 41
click at [920, 170] on button "Change" at bounding box center [922, 171] width 55 height 22
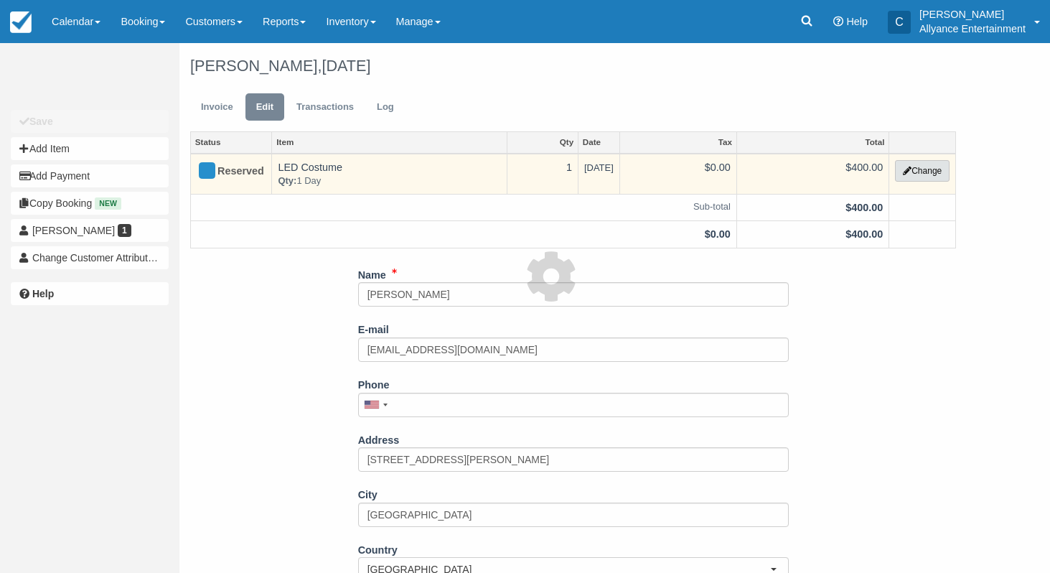
select select "89"
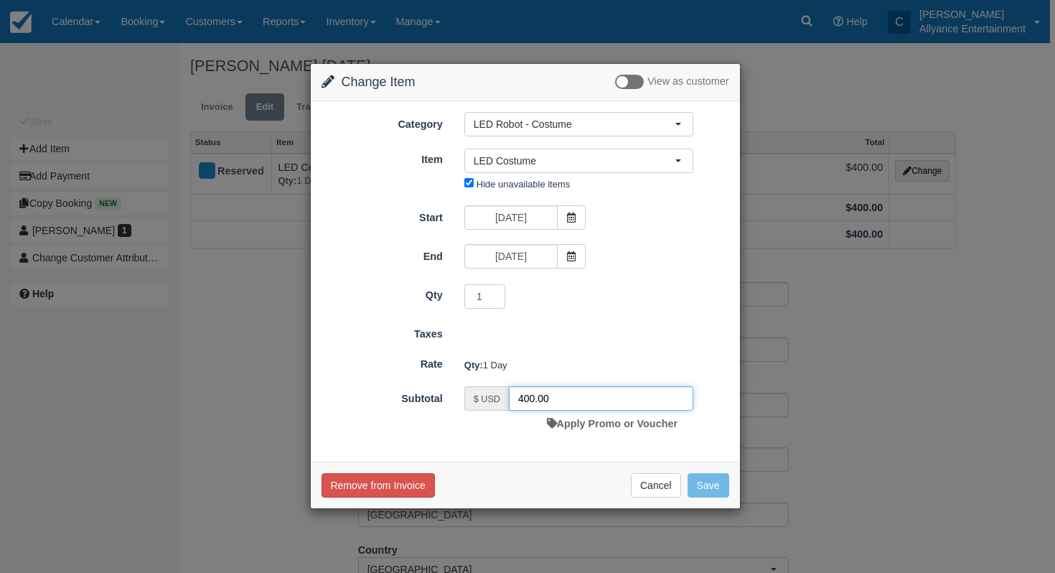
click at [583, 403] on input "400.00" at bounding box center [601, 398] width 185 height 24
click at [649, 482] on button "Cancel" at bounding box center [656, 485] width 50 height 24
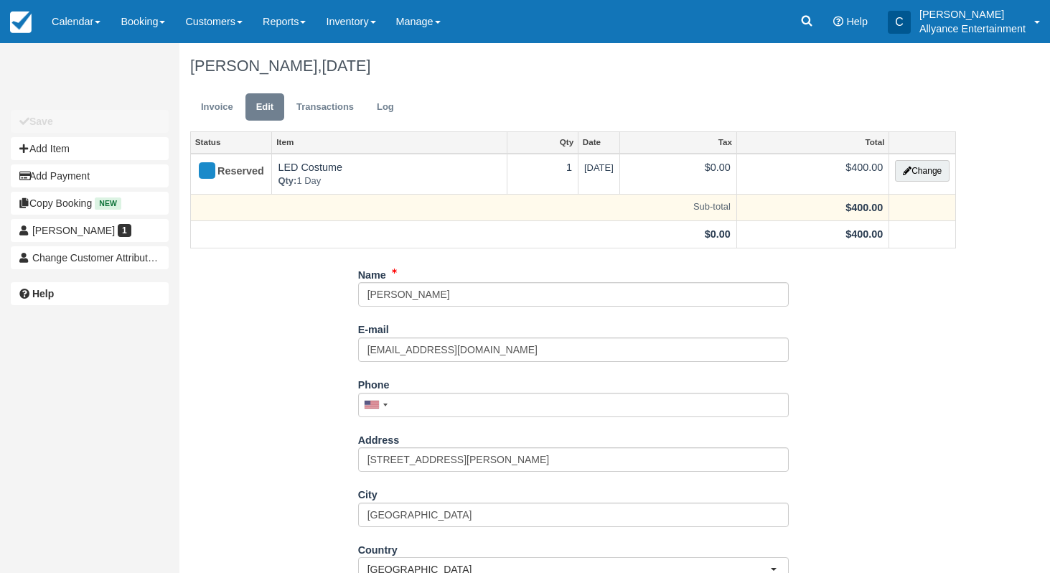
click at [819, 204] on td "$400.00" at bounding box center [813, 207] width 152 height 27
click at [737, 205] on td "Sub-total" at bounding box center [464, 207] width 546 height 27
click at [911, 207] on td at bounding box center [923, 207] width 67 height 27
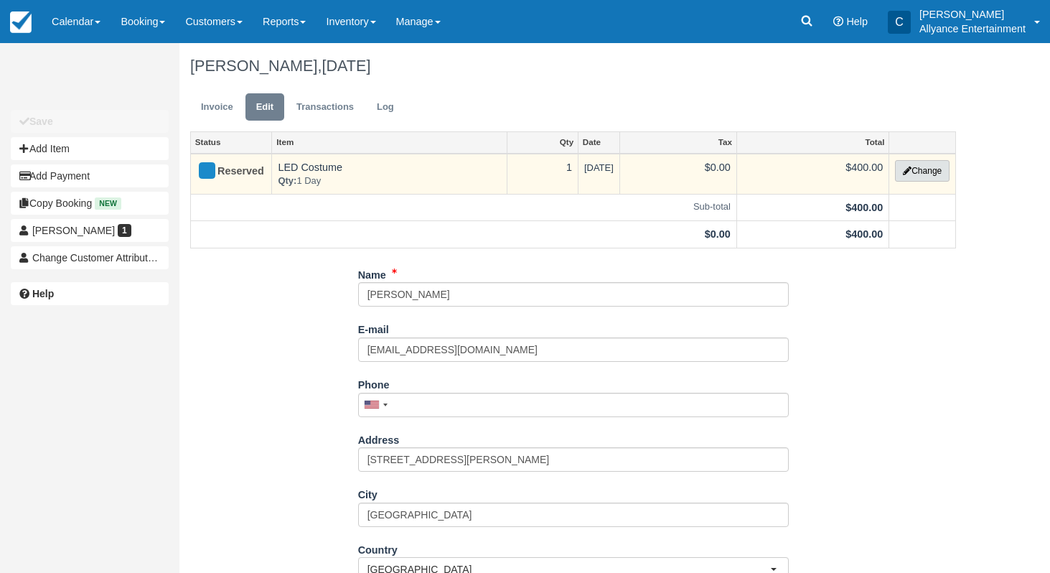
click at [925, 172] on button "Change" at bounding box center [922, 171] width 55 height 22
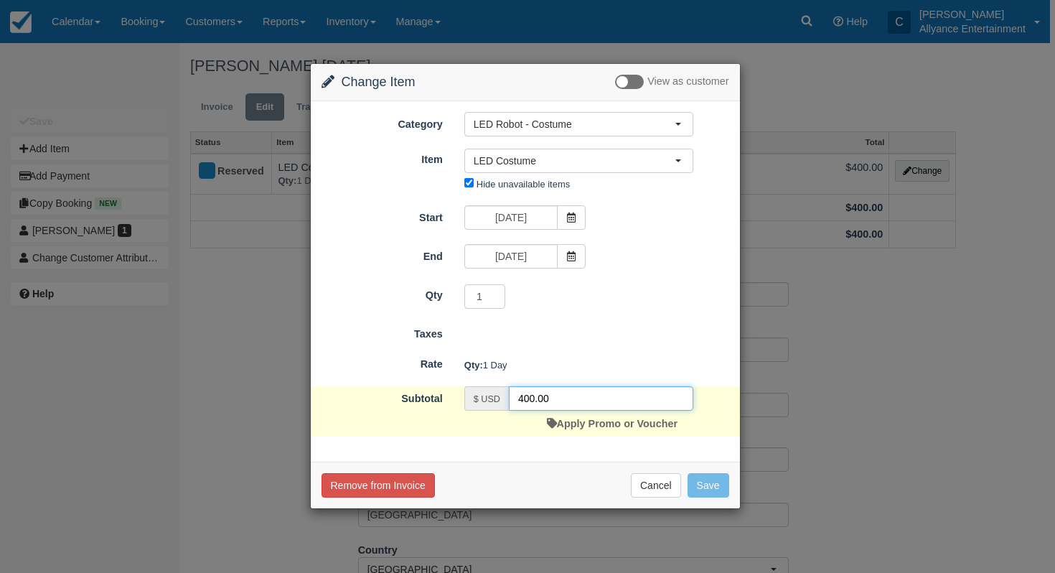
click at [562, 399] on input "400.00" at bounding box center [601, 398] width 185 height 24
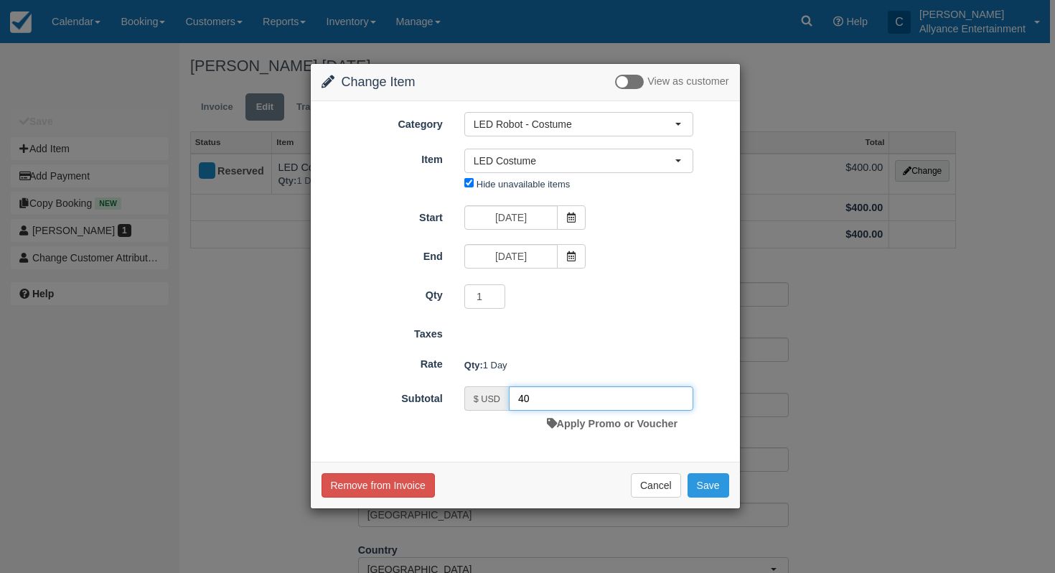
type input "4"
type input "350"
click at [704, 490] on button "Save" at bounding box center [709, 485] width 42 height 24
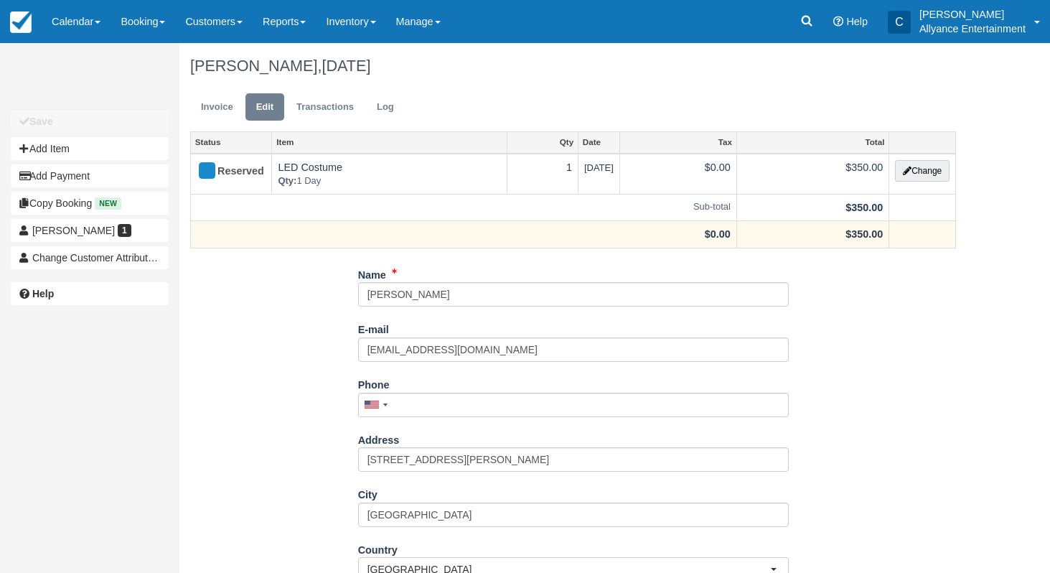
click at [731, 228] on strong "$0.00" at bounding box center [718, 233] width 26 height 11
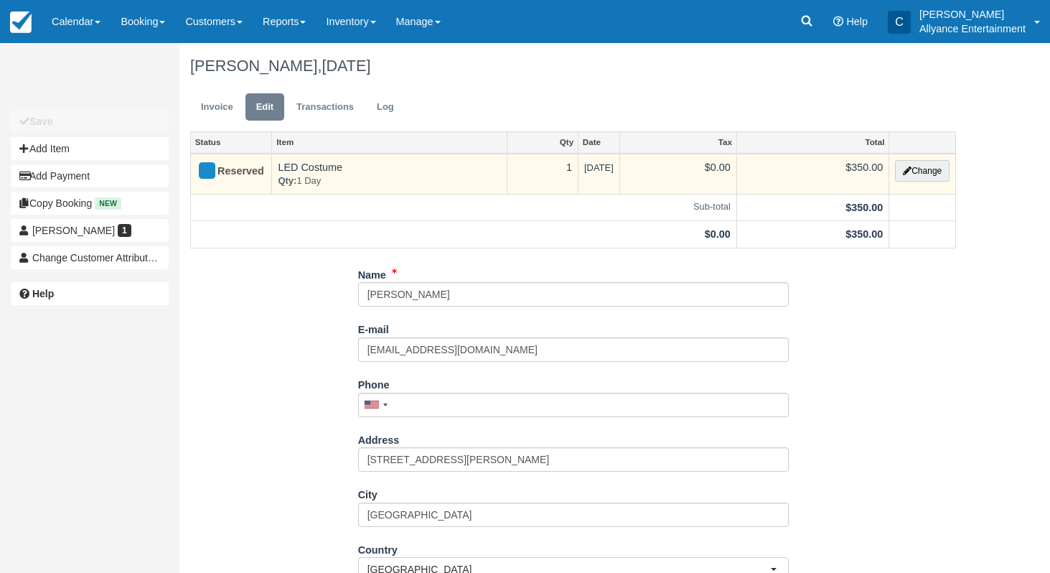
click at [426, 168] on td "LED Costume Qty: 1 Day" at bounding box center [389, 174] width 235 height 41
click at [225, 162] on div "Reserved" at bounding box center [225, 171] width 57 height 23
click at [210, 169] on div at bounding box center [207, 170] width 17 height 17
click at [240, 174] on div "Reserved" at bounding box center [225, 171] width 57 height 23
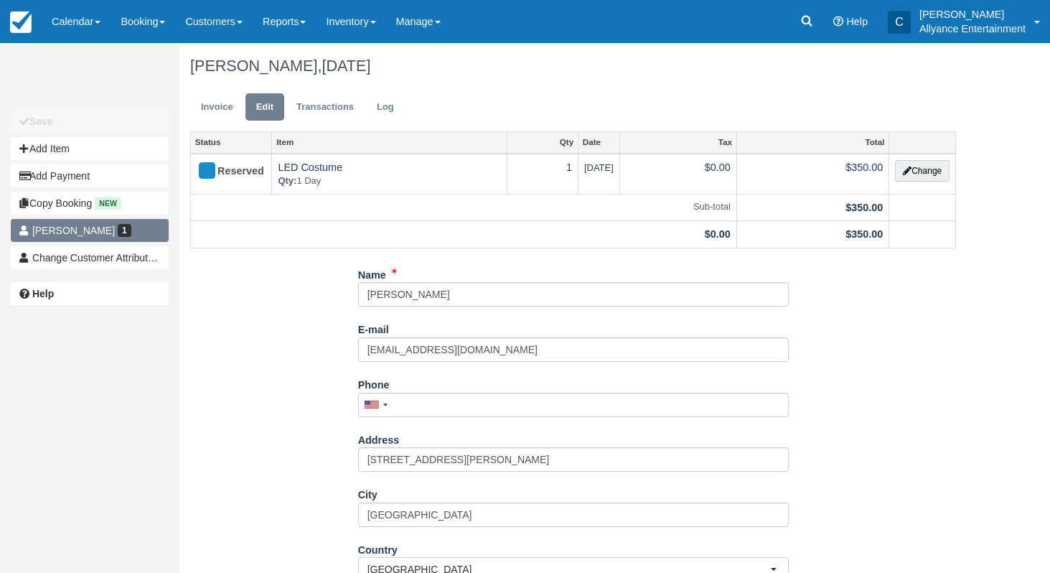
click at [123, 231] on link "Laura Campos 1" at bounding box center [90, 230] width 158 height 23
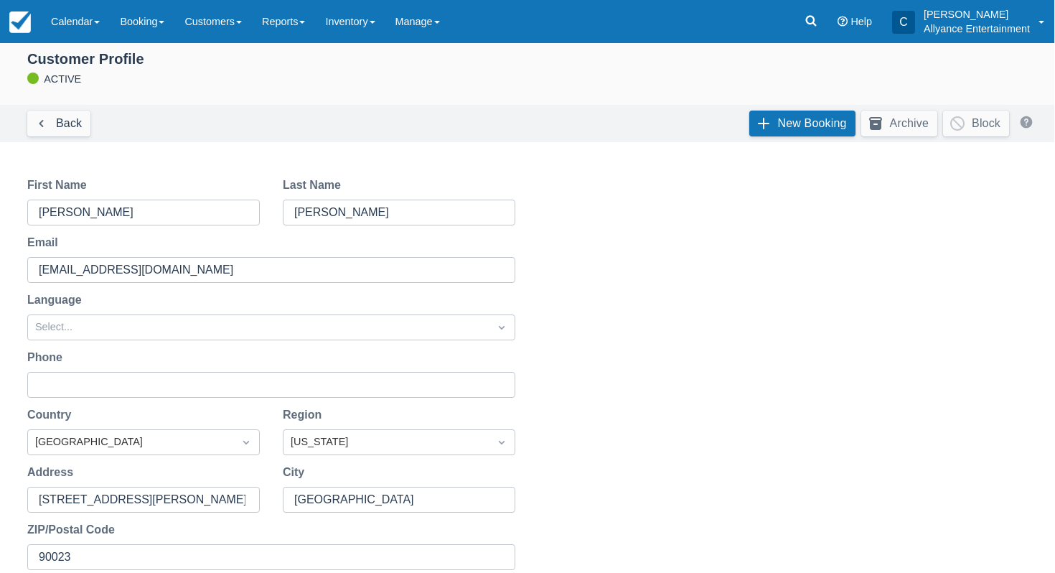
scroll to position [18, 0]
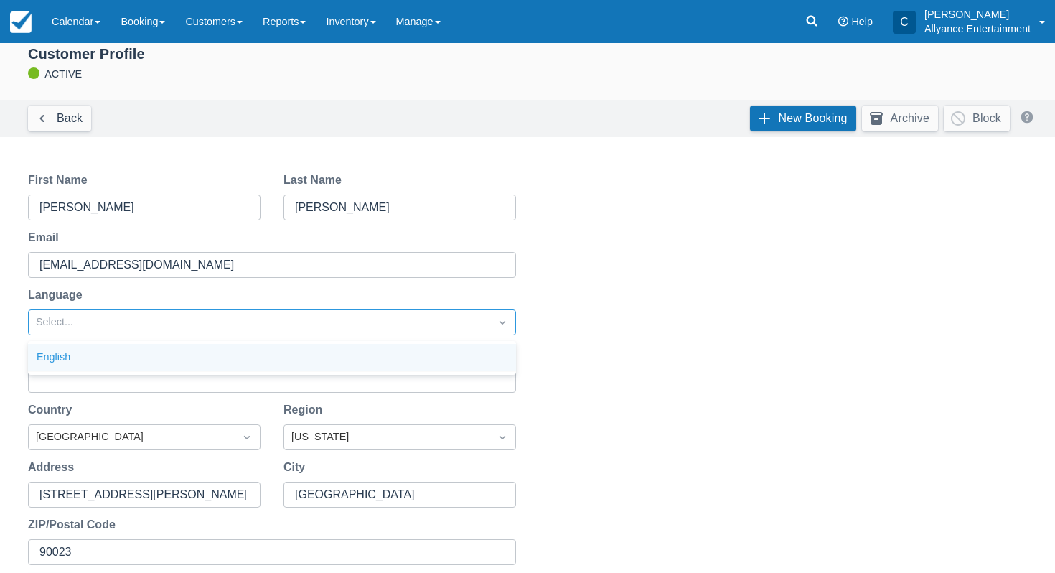
click at [350, 320] on div "Select..." at bounding box center [259, 322] width 447 height 16
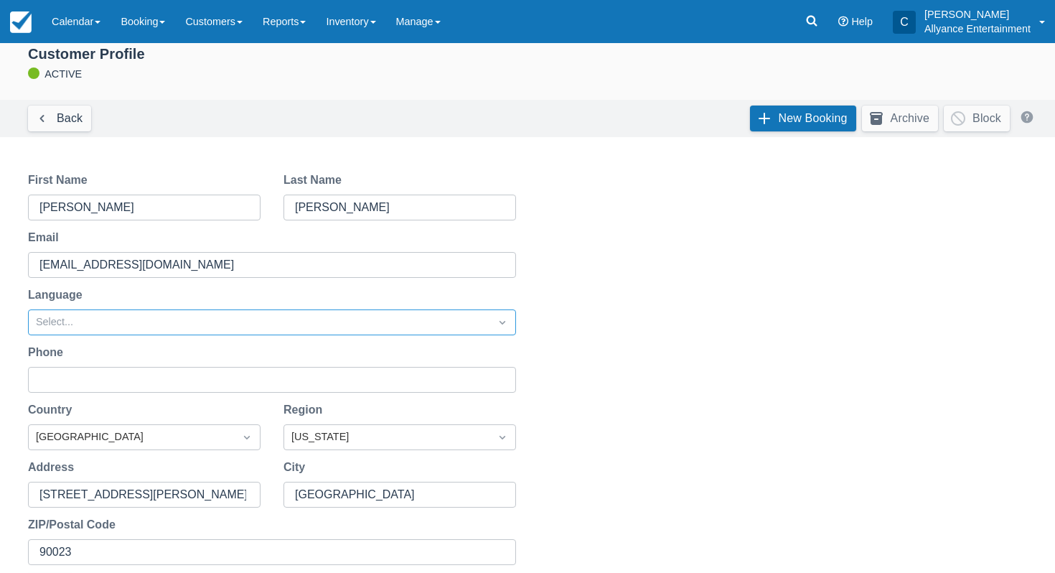
click at [350, 320] on div "Select..." at bounding box center [259, 322] width 447 height 16
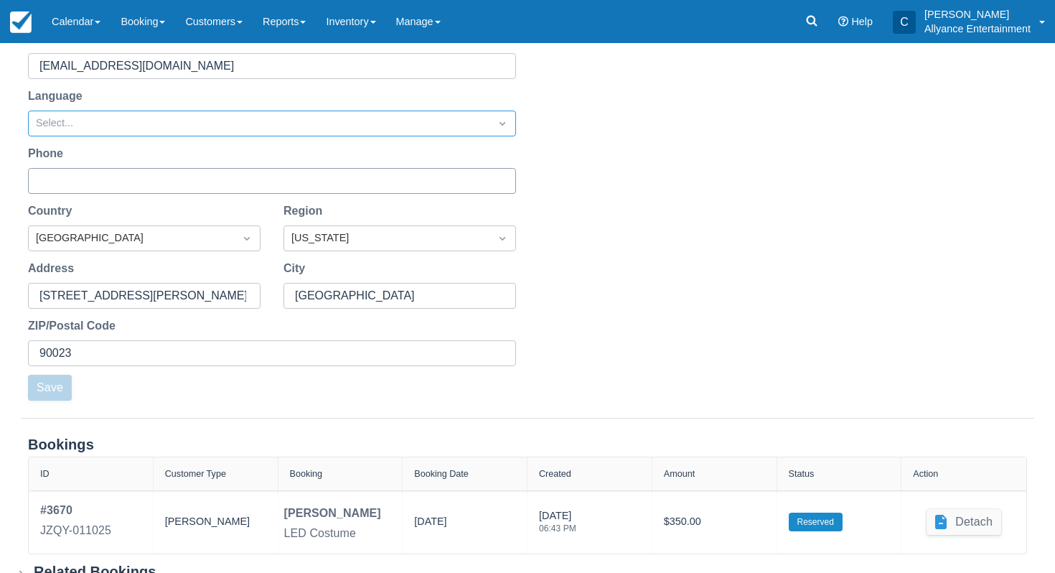
scroll to position [253, 0]
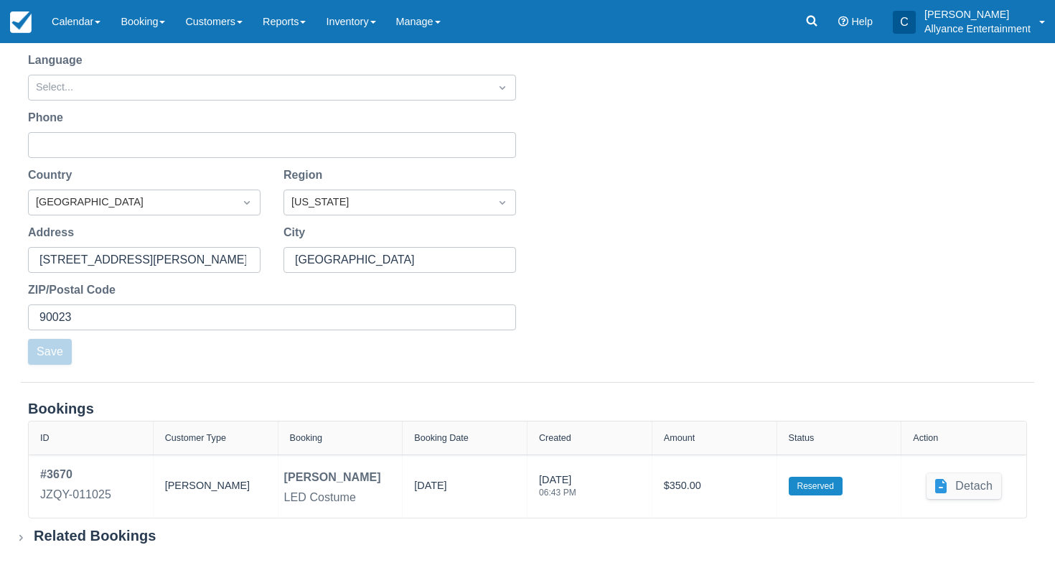
click at [924, 445] on div "Action" at bounding box center [964, 437] width 125 height 33
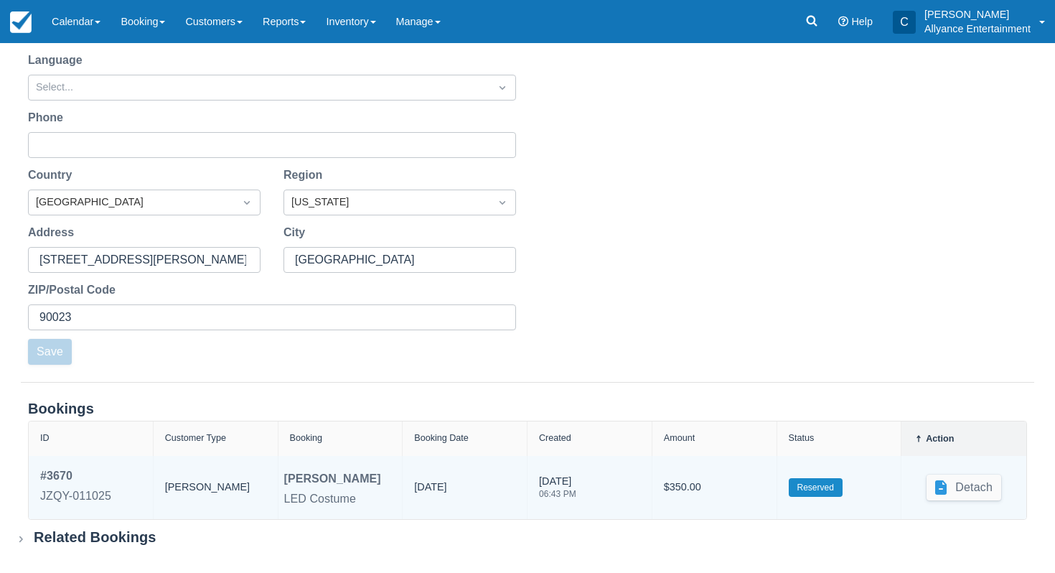
click at [913, 468] on div "Detach" at bounding box center [964, 487] width 102 height 40
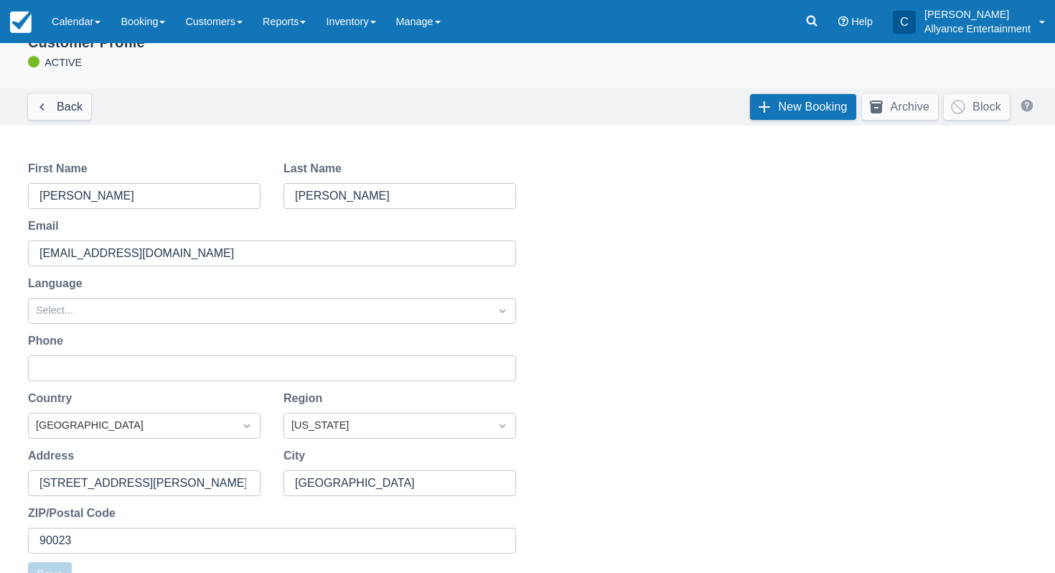
scroll to position [0, 0]
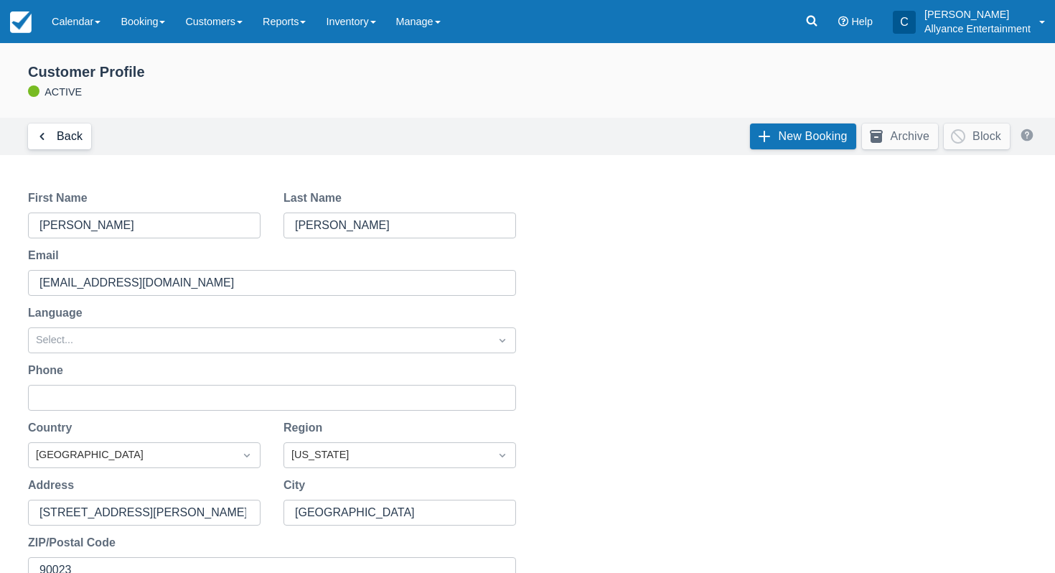
click at [70, 135] on link "Back" at bounding box center [59, 136] width 63 height 26
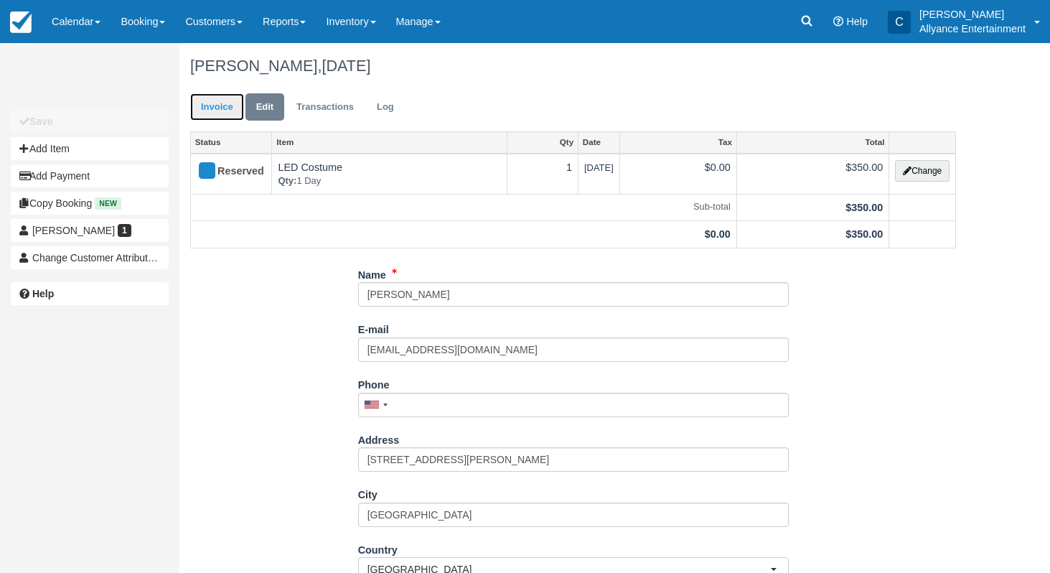
click at [215, 111] on link "Invoice" at bounding box center [217, 107] width 54 height 28
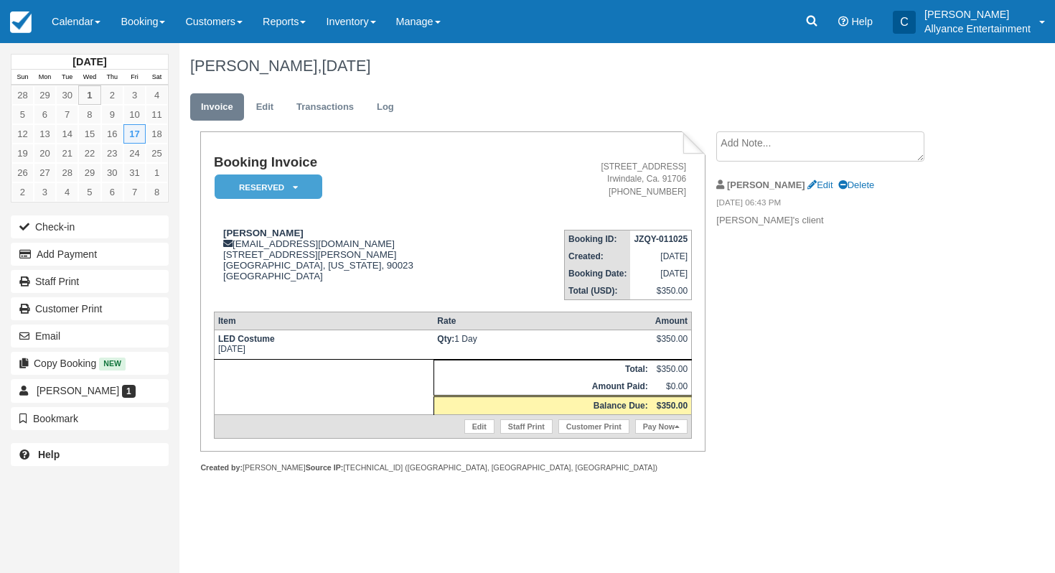
click at [666, 391] on td "$0.00" at bounding box center [672, 387] width 40 height 19
click at [490, 429] on link "Edit" at bounding box center [479, 426] width 30 height 14
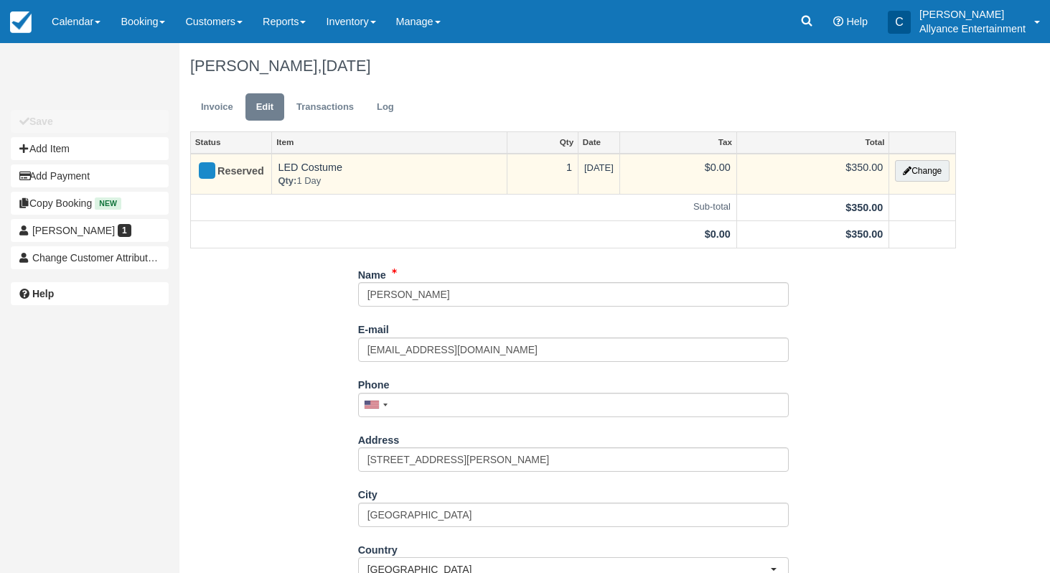
click at [701, 177] on td "$0.00" at bounding box center [678, 174] width 117 height 41
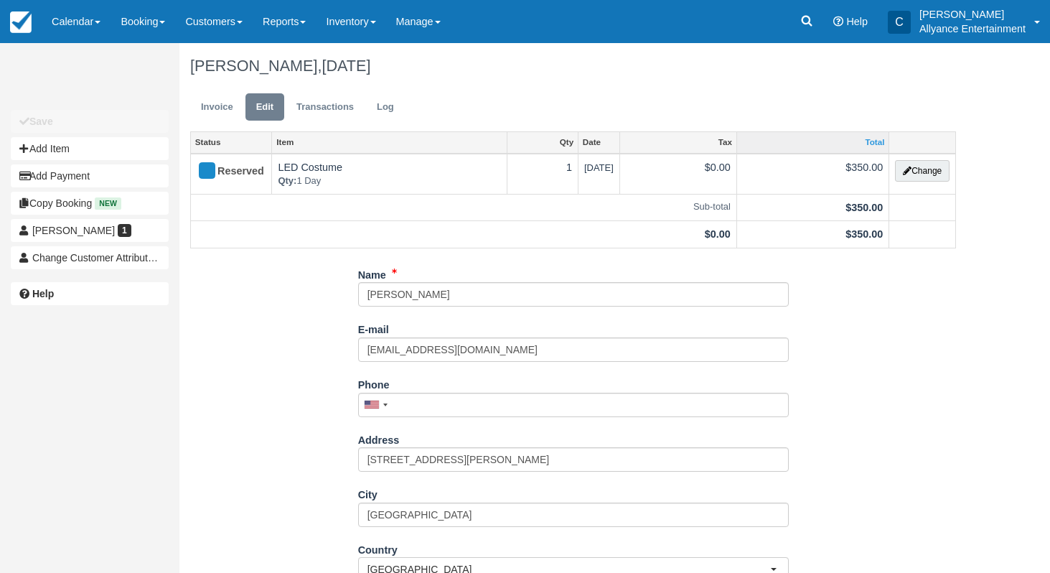
click at [773, 141] on link "Total" at bounding box center [812, 142] width 151 height 20
click at [727, 140] on link "Tax" at bounding box center [678, 142] width 116 height 20
click at [237, 113] on link "Invoice" at bounding box center [217, 107] width 54 height 28
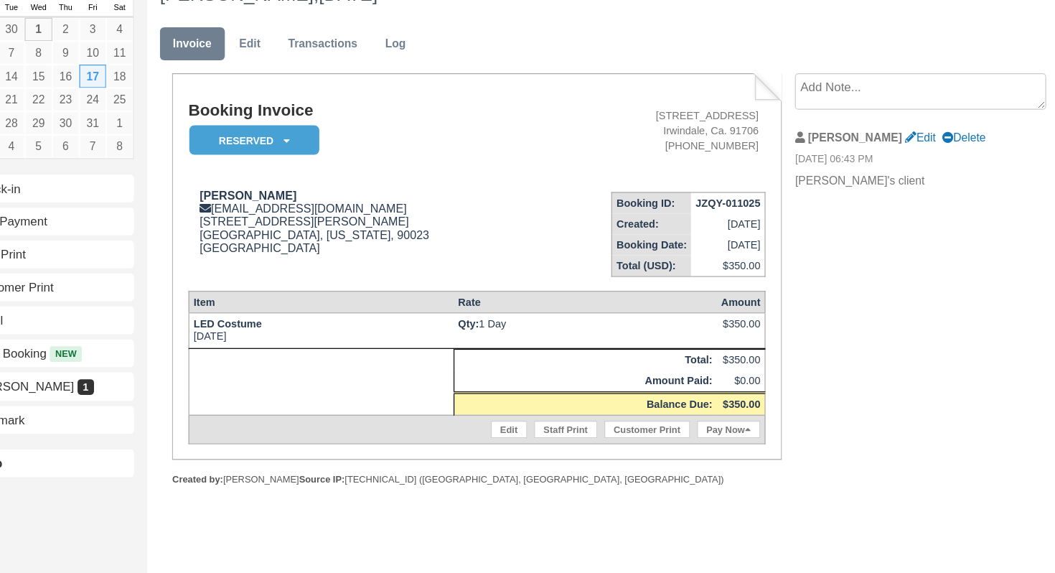
click at [669, 389] on td "$0.00" at bounding box center [672, 387] width 40 height 19
click at [597, 393] on th "Amount Paid:" at bounding box center [543, 387] width 218 height 19
click at [473, 429] on link "Edit" at bounding box center [479, 426] width 30 height 14
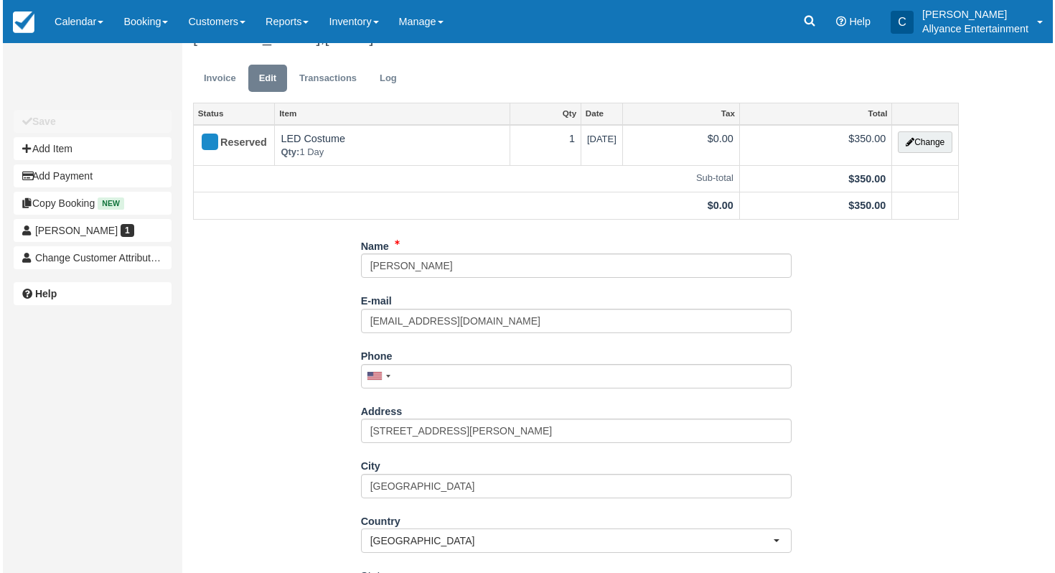
scroll to position [12, 0]
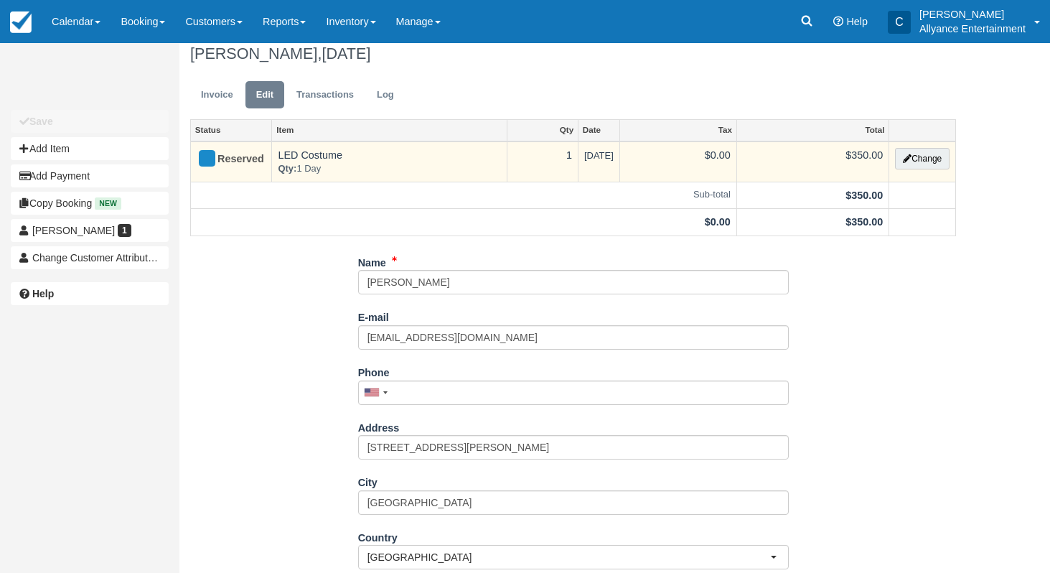
click at [314, 154] on td "LED Costume Qty: 1 Day" at bounding box center [389, 161] width 235 height 41
click at [554, 153] on td "1" at bounding box center [543, 161] width 71 height 41
click at [916, 159] on button "Change" at bounding box center [922, 159] width 55 height 22
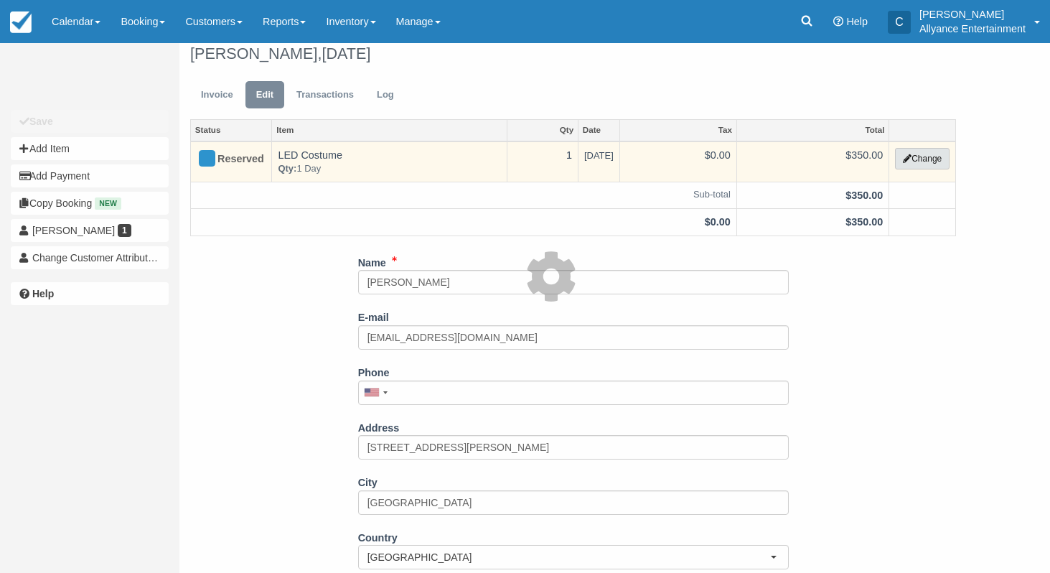
select select "89"
type input "350.00"
